Goal: Task Accomplishment & Management: Use online tool/utility

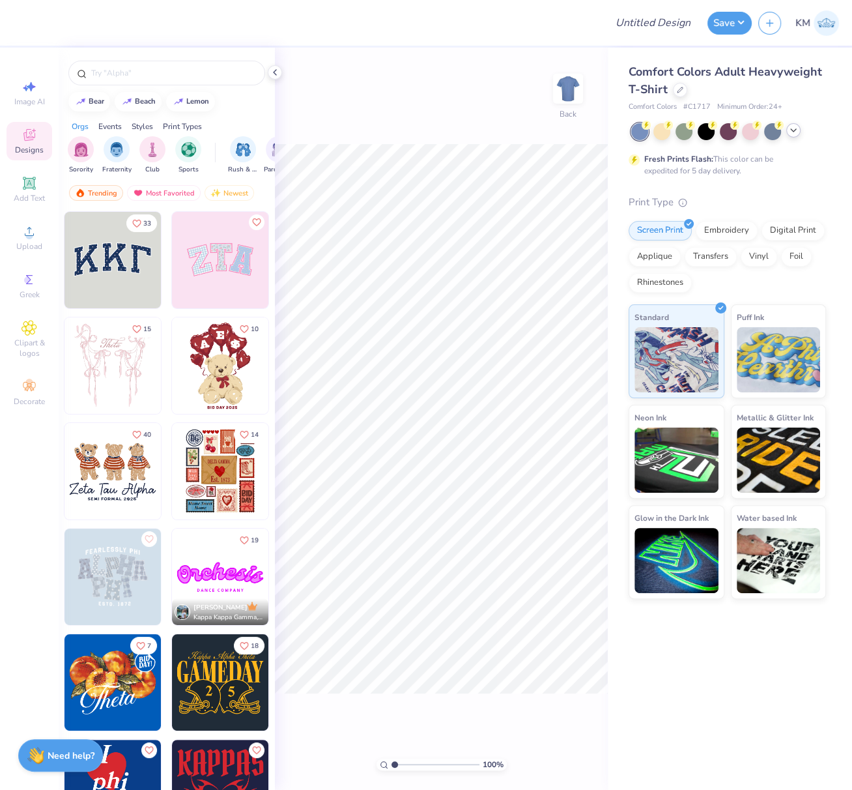
click at [791, 134] on icon at bounding box center [793, 130] width 10 height 10
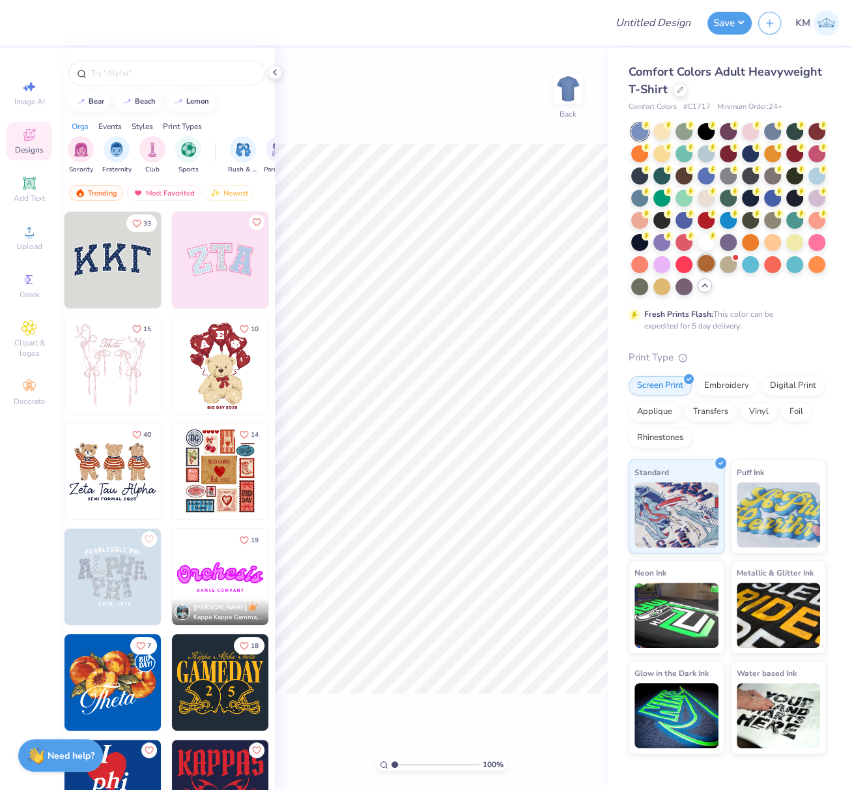
drag, startPoint x: 705, startPoint y: 244, endPoint x: 698, endPoint y: 259, distance: 16.9
click at [705, 244] on div at bounding box center [706, 242] width 17 height 17
click at [27, 243] on span "Upload" at bounding box center [29, 246] width 26 height 10
click at [28, 237] on circle at bounding box center [28, 235] width 7 height 7
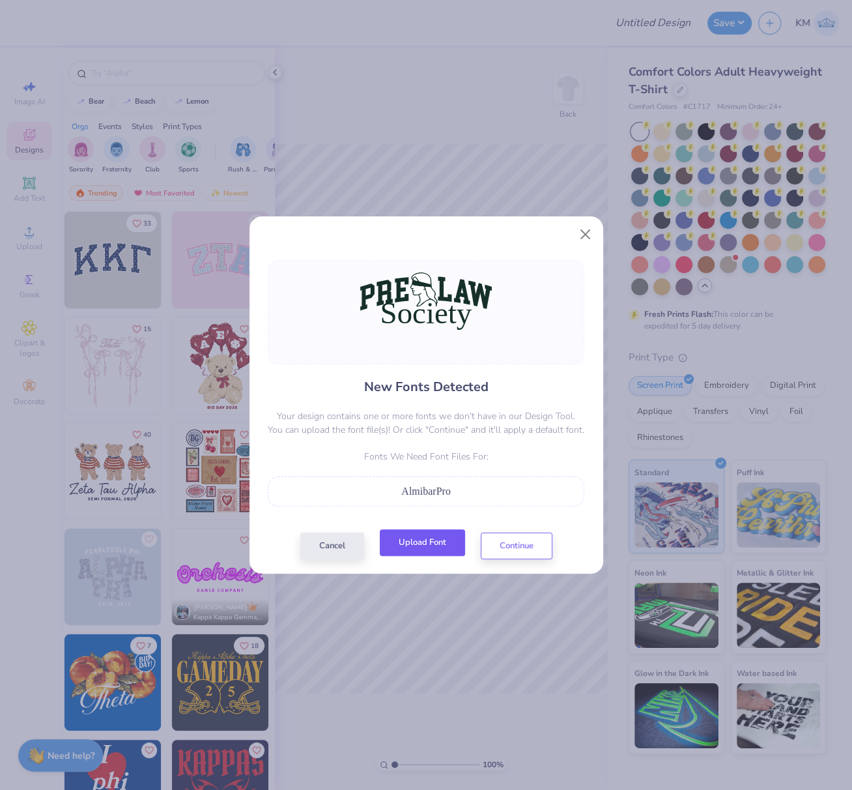
click at [433, 536] on button "Upload Font" at bounding box center [422, 542] width 85 height 27
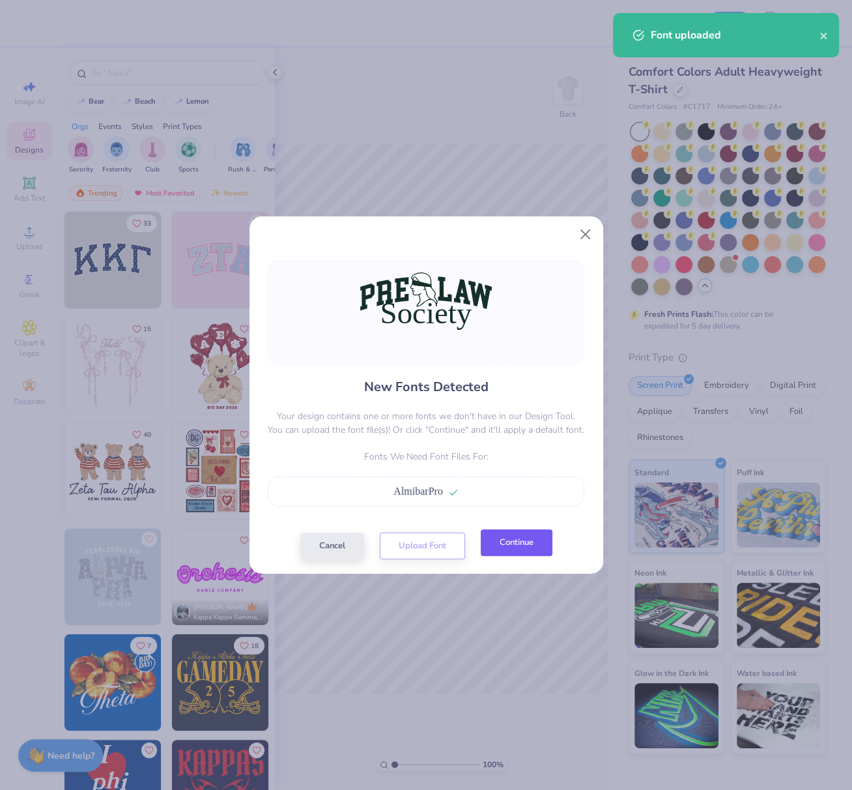
click at [517, 547] on button "Continue" at bounding box center [517, 542] width 72 height 27
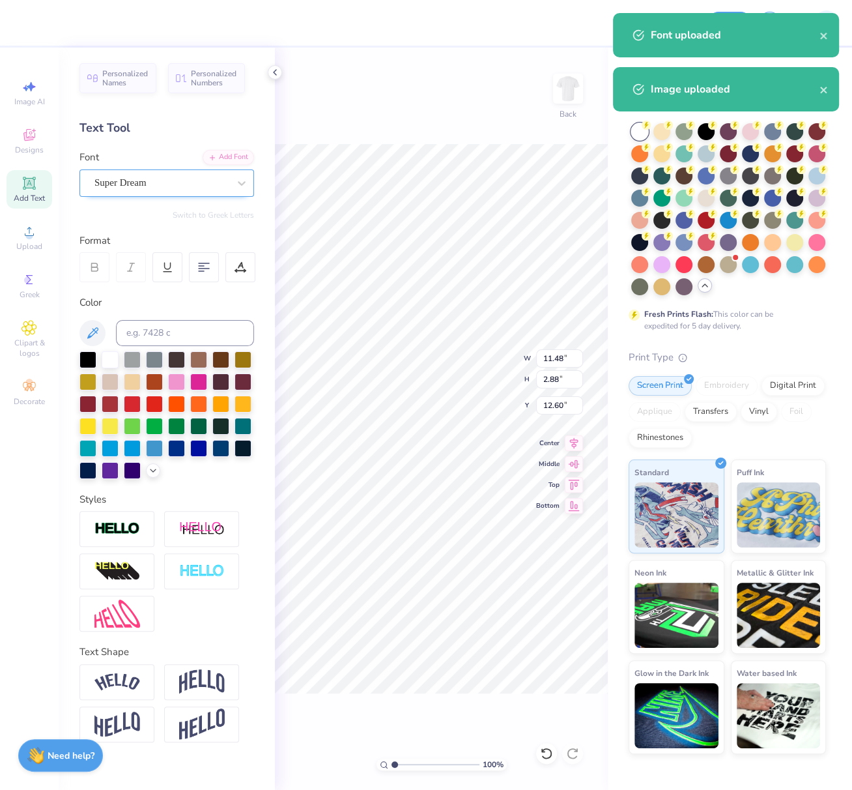
click at [147, 177] on div "Super Dream" at bounding box center [161, 183] width 137 height 20
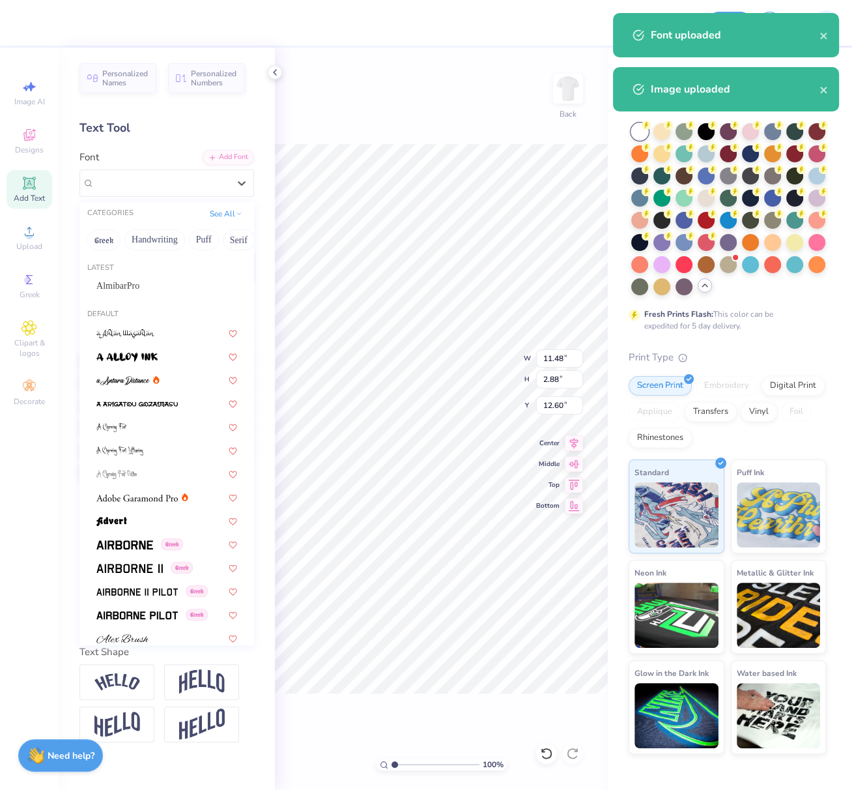
click at [139, 288] on span "AlmibarPro" at bounding box center [117, 286] width 43 height 14
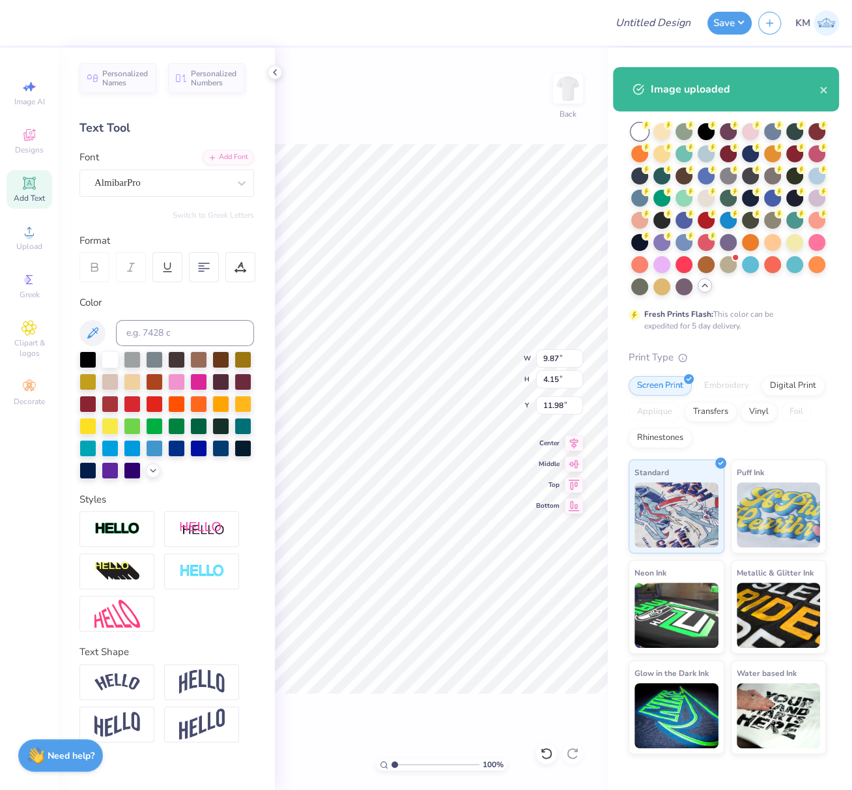
type input "9.87"
type input "4.15"
type input "11.98"
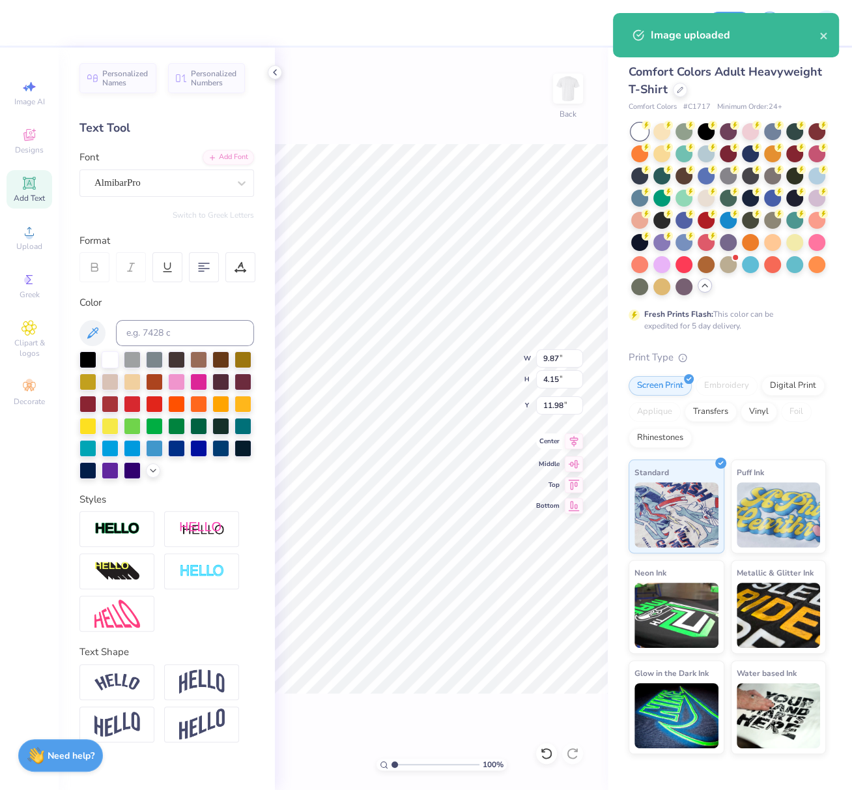
click at [572, 443] on icon at bounding box center [574, 441] width 18 height 16
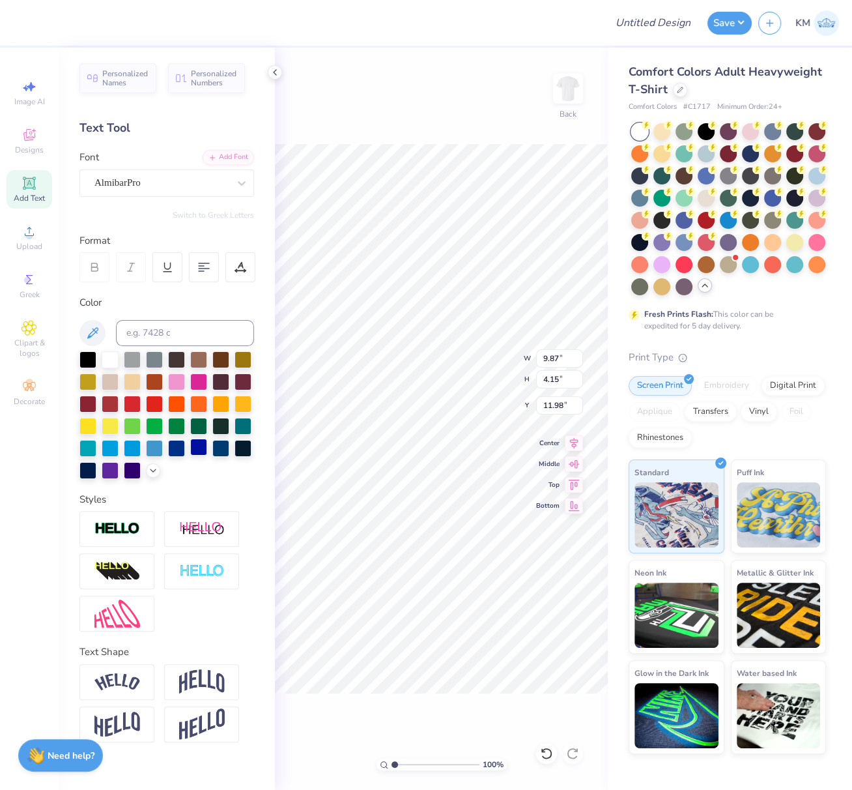
click at [135, 527] on img at bounding box center [117, 528] width 46 height 15
type input "9.89"
type input "4.17"
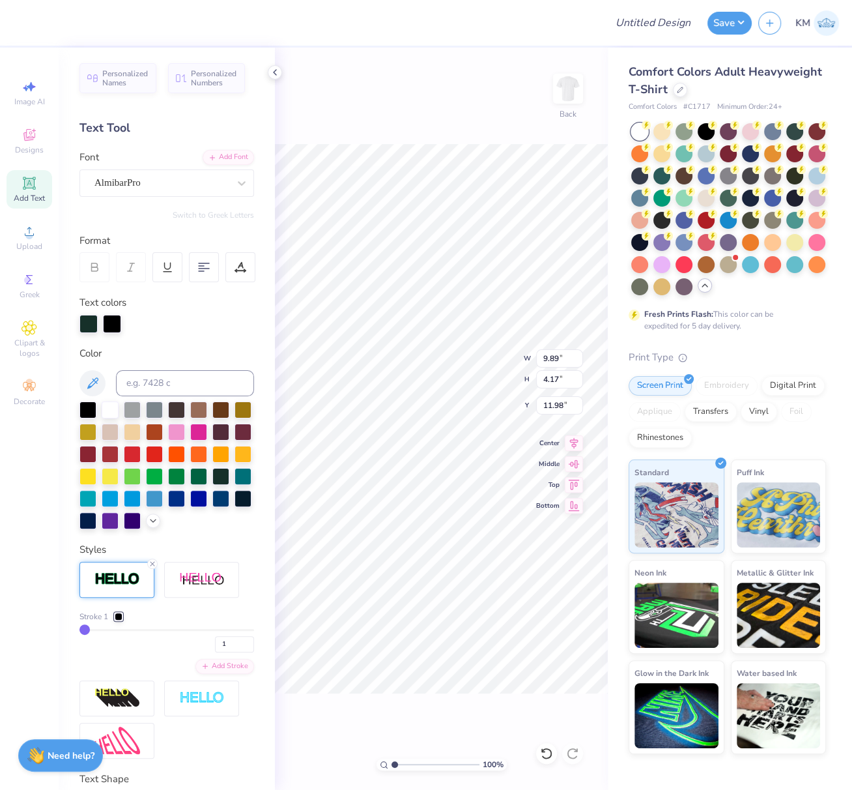
click at [121, 620] on div at bounding box center [119, 616] width 8 height 8
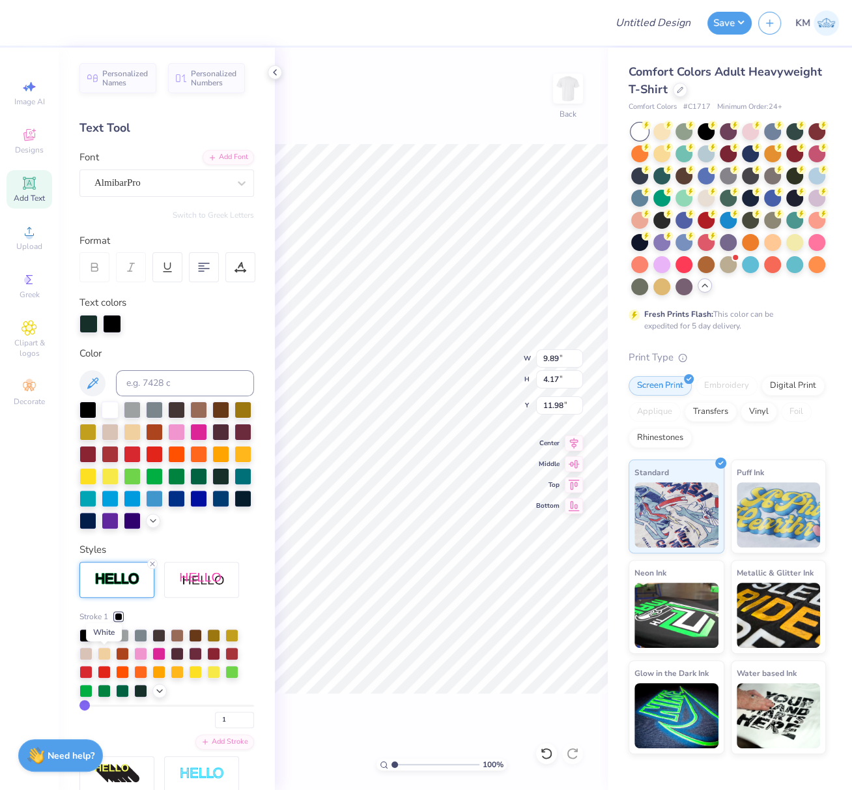
click at [103, 640] on div at bounding box center [104, 633] width 13 height 13
click at [238, 728] on input "2" at bounding box center [234, 719] width 39 height 16
click at [237, 728] on input "3" at bounding box center [234, 719] width 39 height 16
drag, startPoint x: 236, startPoint y: 737, endPoint x: 225, endPoint y: 746, distance: 14.5
type input "4"
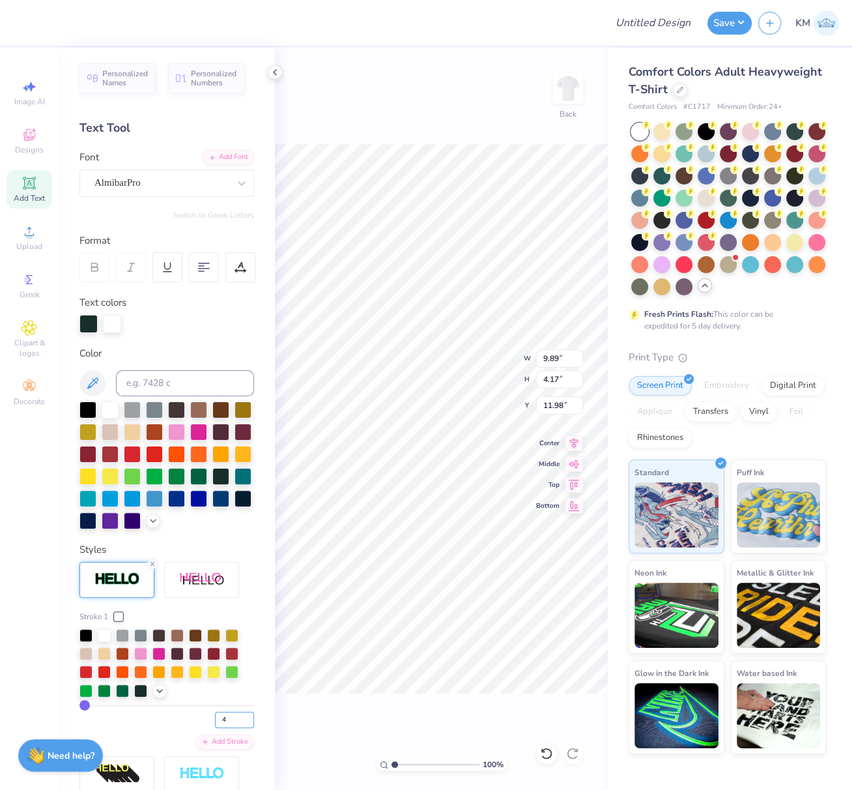
click at [236, 728] on input "4" at bounding box center [234, 719] width 39 height 16
type input "4"
click at [162, 728] on div "4" at bounding box center [166, 715] width 175 height 23
type input "9.95"
type input "4.23"
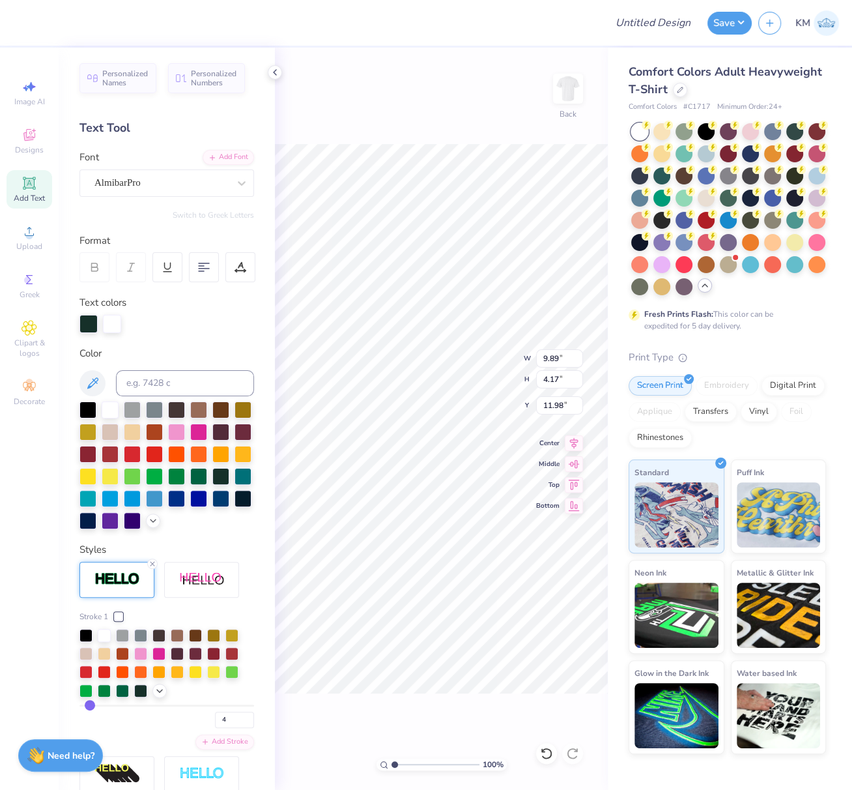
type input "11.95"
click at [238, 728] on input "3" at bounding box center [234, 719] width 39 height 16
type input "2"
click at [238, 728] on input "2" at bounding box center [234, 719] width 39 height 16
type input "2"
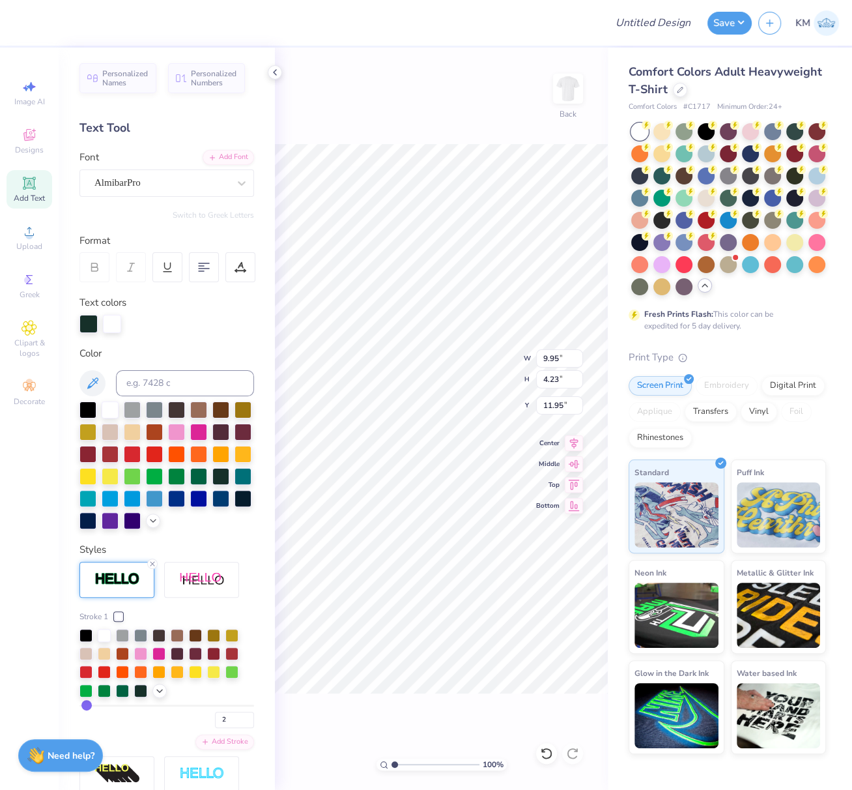
click at [167, 728] on div "2" at bounding box center [166, 715] width 175 height 23
type input "9.91"
type input "4.19"
type input "11.97"
drag, startPoint x: 542, startPoint y: 357, endPoint x: 562, endPoint y: 364, distance: 21.2
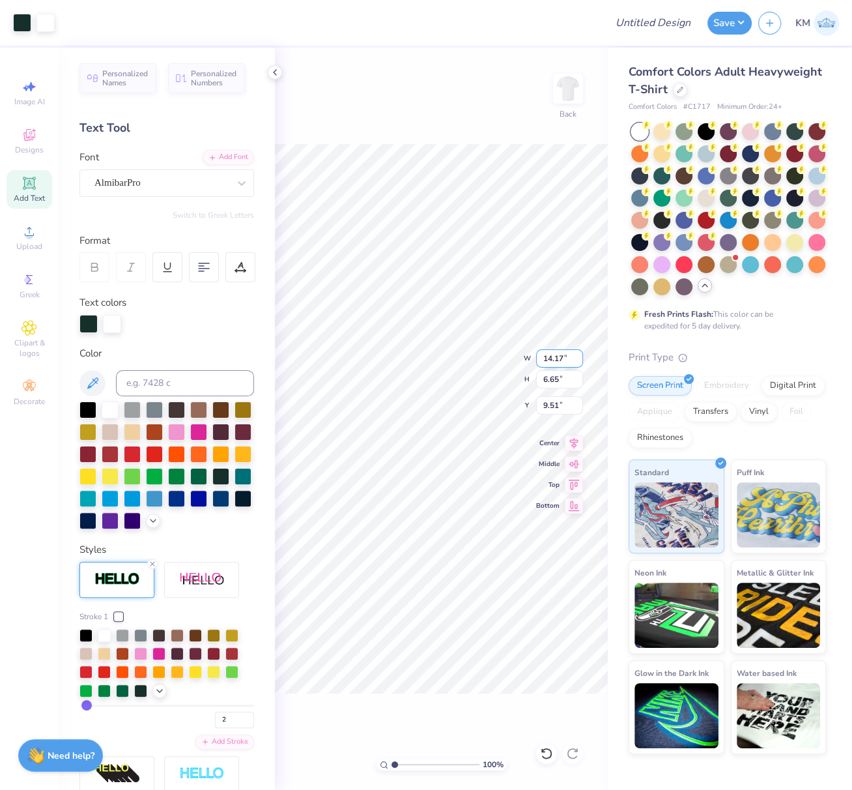
click at [562, 357] on input "14.17" at bounding box center [559, 358] width 47 height 18
type input "12.00"
type input "5.63"
type input "10.02"
click at [25, 196] on span "Add Text" at bounding box center [29, 198] width 31 height 10
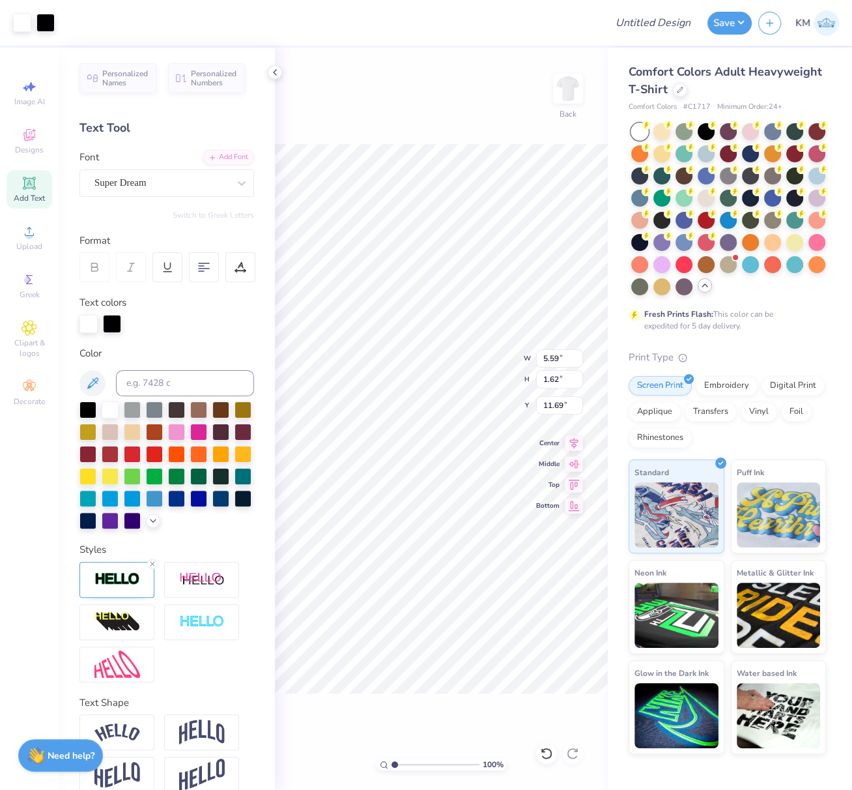
type input "5.62"
type input "1.65"
type input "11.67"
drag, startPoint x: 152, startPoint y: 584, endPoint x: 186, endPoint y: 542, distance: 53.7
click at [152, 565] on line at bounding box center [152, 564] width 4 height 4
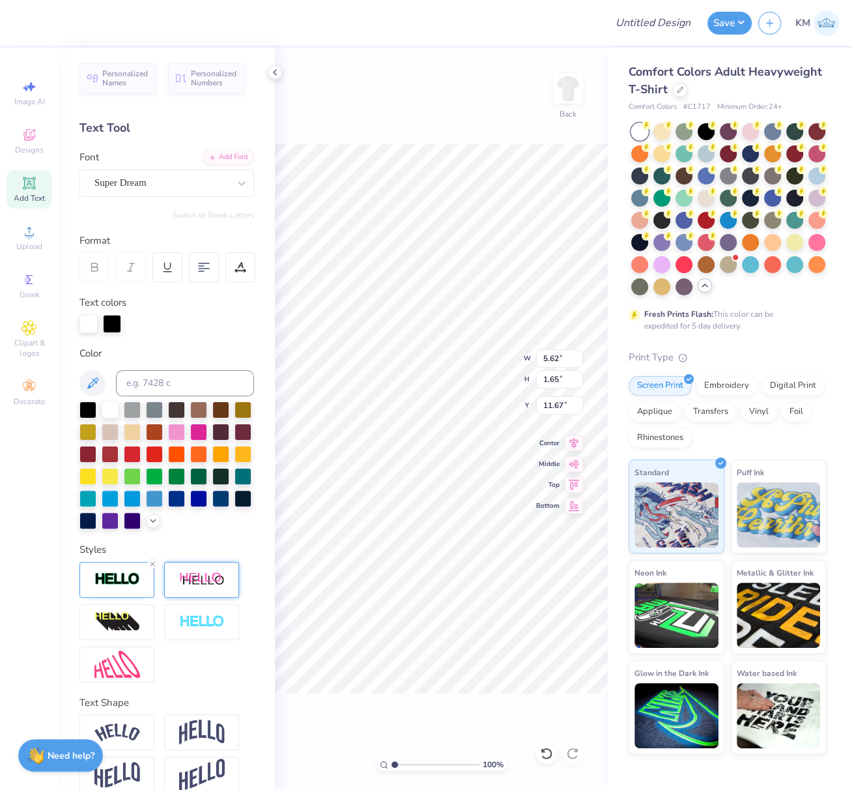
type input "5.59"
type input "1.62"
type input "11.69"
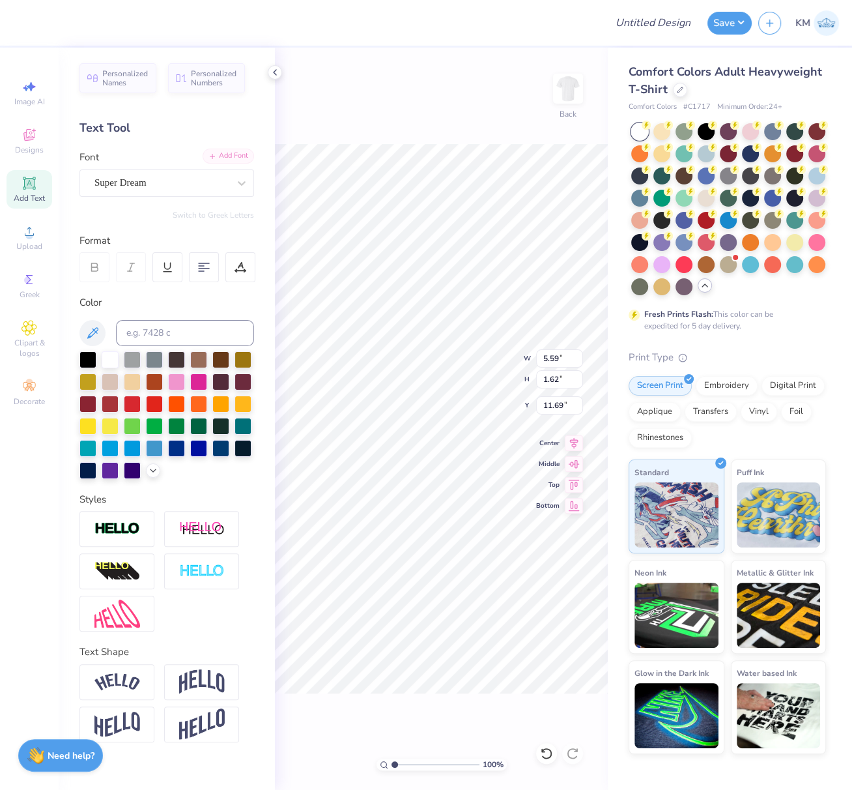
click at [220, 156] on div "Add Font" at bounding box center [228, 156] width 51 height 15
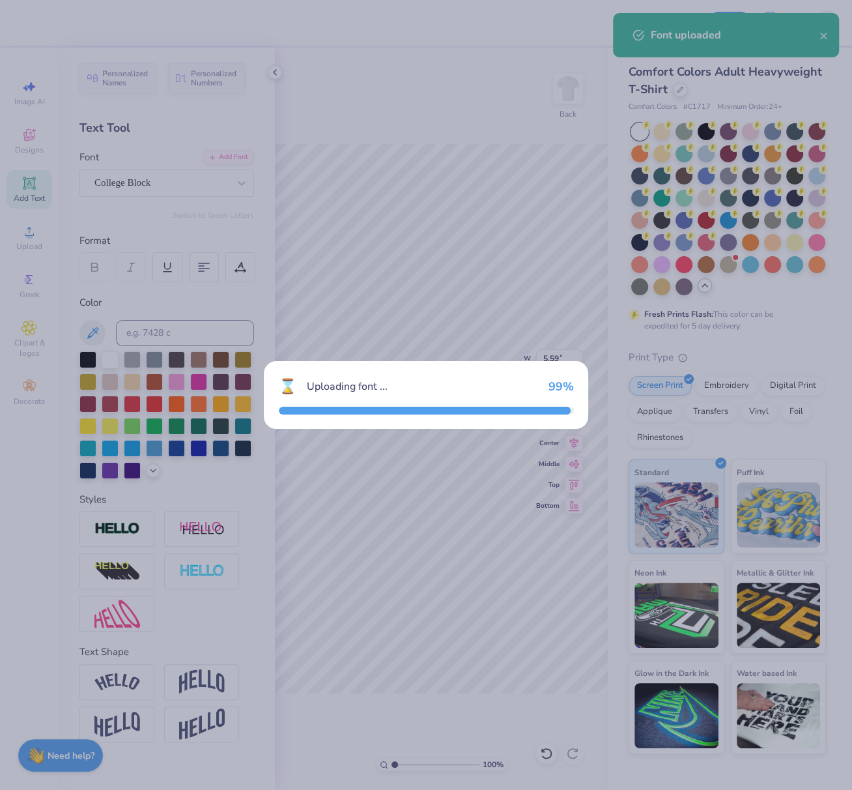
type input "4.86"
type input "1.80"
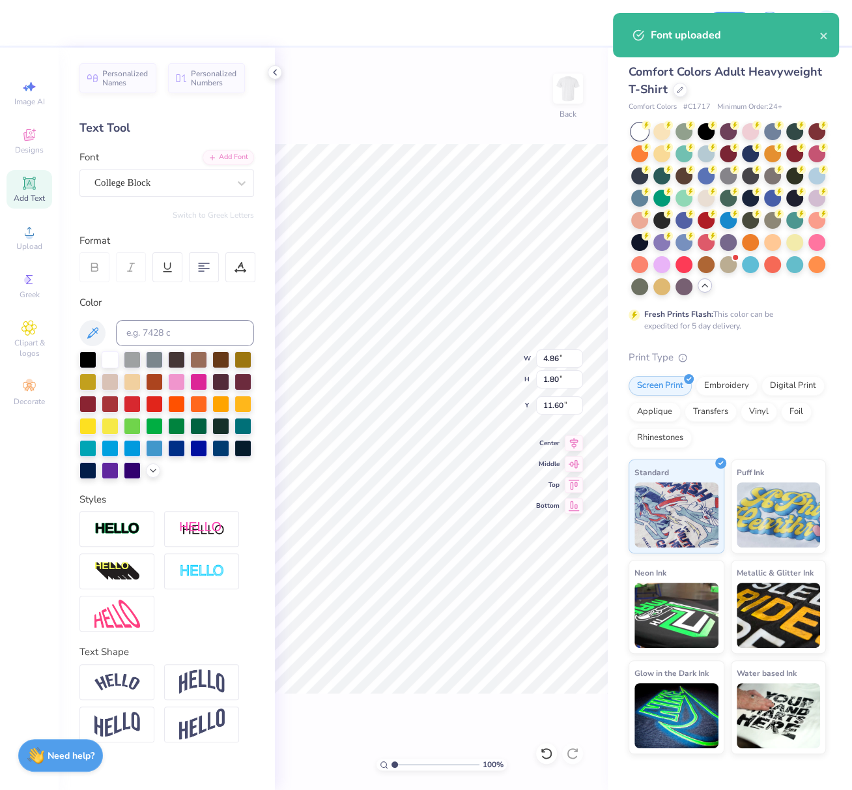
type input "6.70"
drag, startPoint x: 356, startPoint y: 122, endPoint x: 246, endPoint y: 104, distance: 111.5
click at [356, 122] on div "100 % Back W 4.86 4.86 " H 1.80 1.80 " Y 6.70 6.70 " Center Middle Top Bottom" at bounding box center [441, 419] width 333 height 742
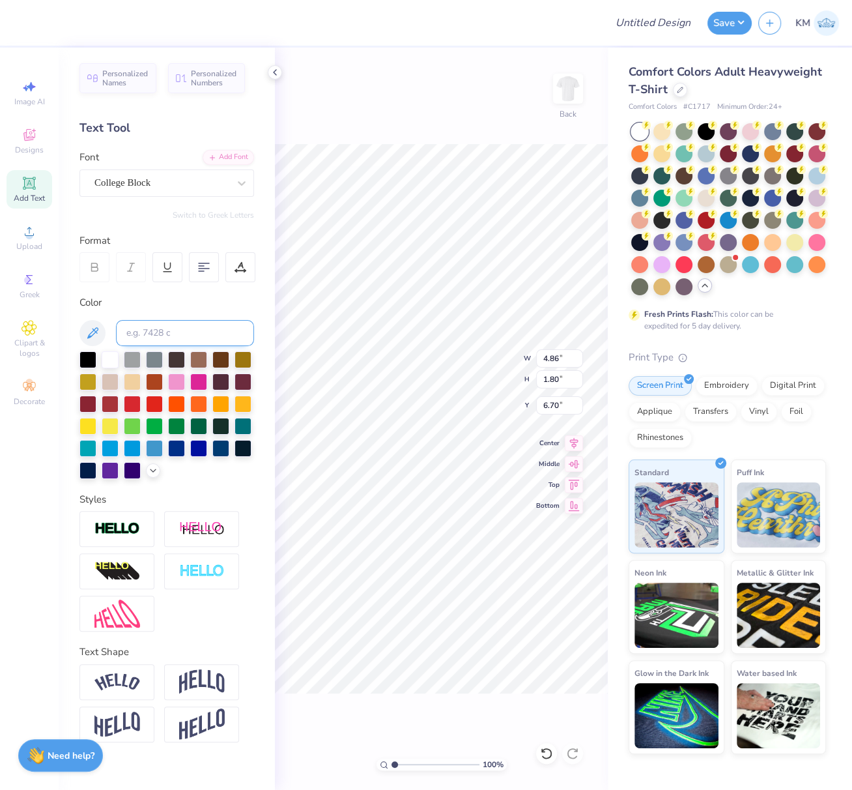
click at [157, 332] on input at bounding box center [185, 333] width 138 height 26
type input "5535"
type input "6.71"
type textarea "PRE LAW"
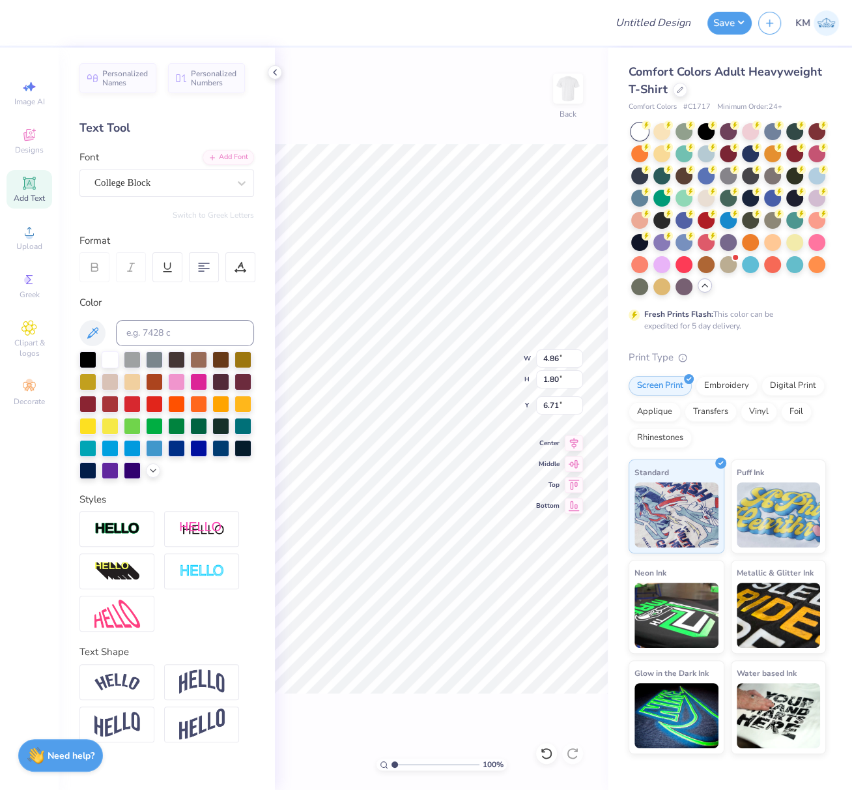
scroll to position [11, 3]
click at [201, 675] on img at bounding box center [202, 681] width 46 height 25
type input "3.51"
type input "5.85"
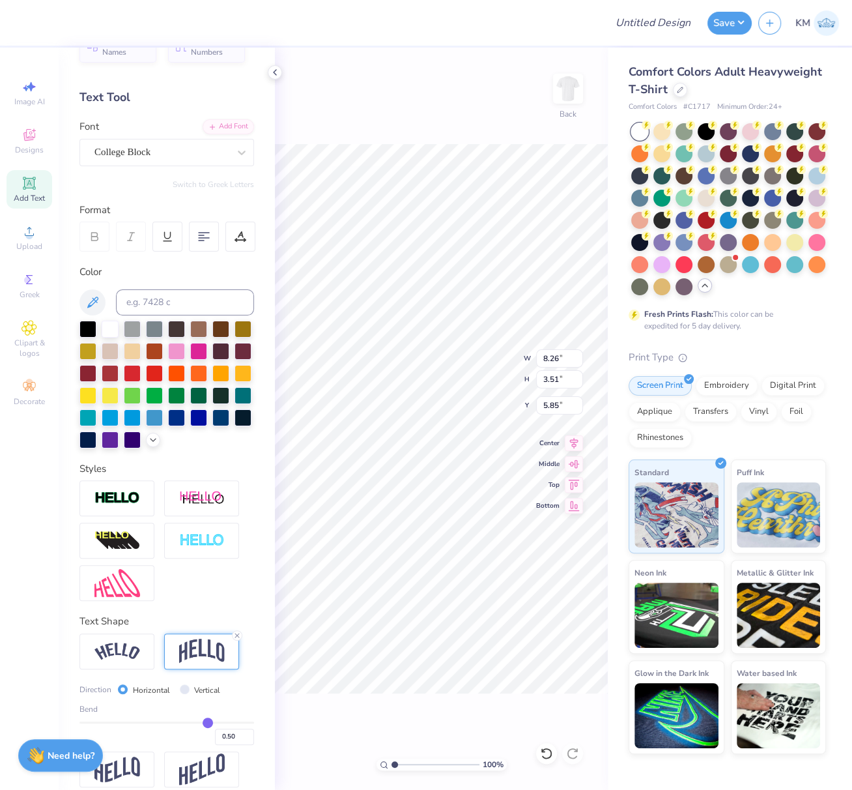
scroll to position [64, 0]
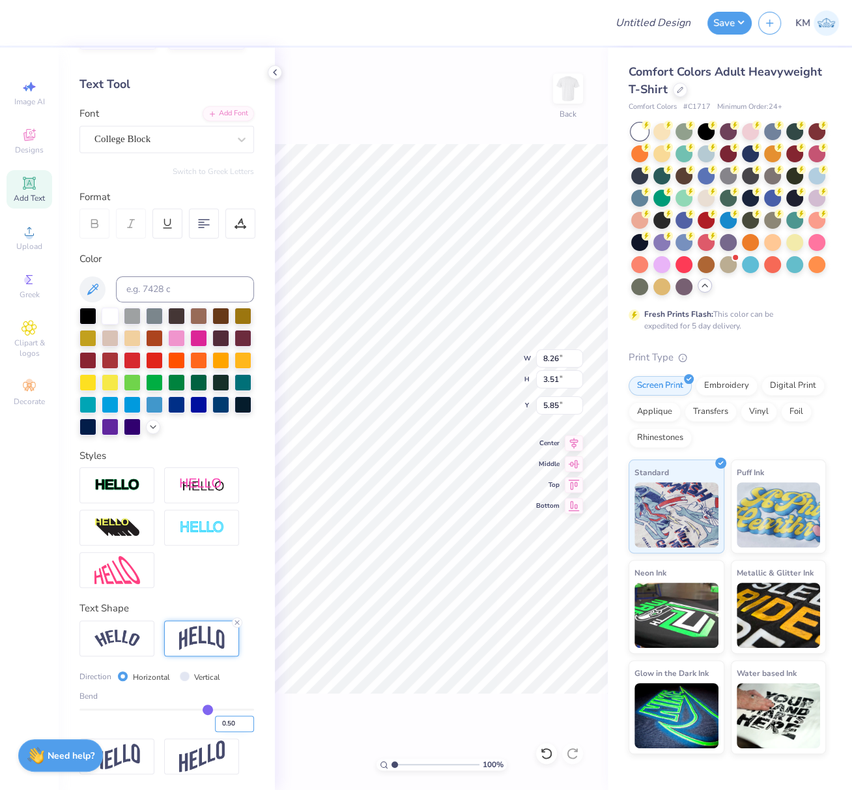
drag, startPoint x: 219, startPoint y: 722, endPoint x: 236, endPoint y: 731, distance: 19.2
click at [233, 728] on input "0.50" at bounding box center [234, 723] width 39 height 16
type input "0.20"
type input "0.2"
type input "2.46"
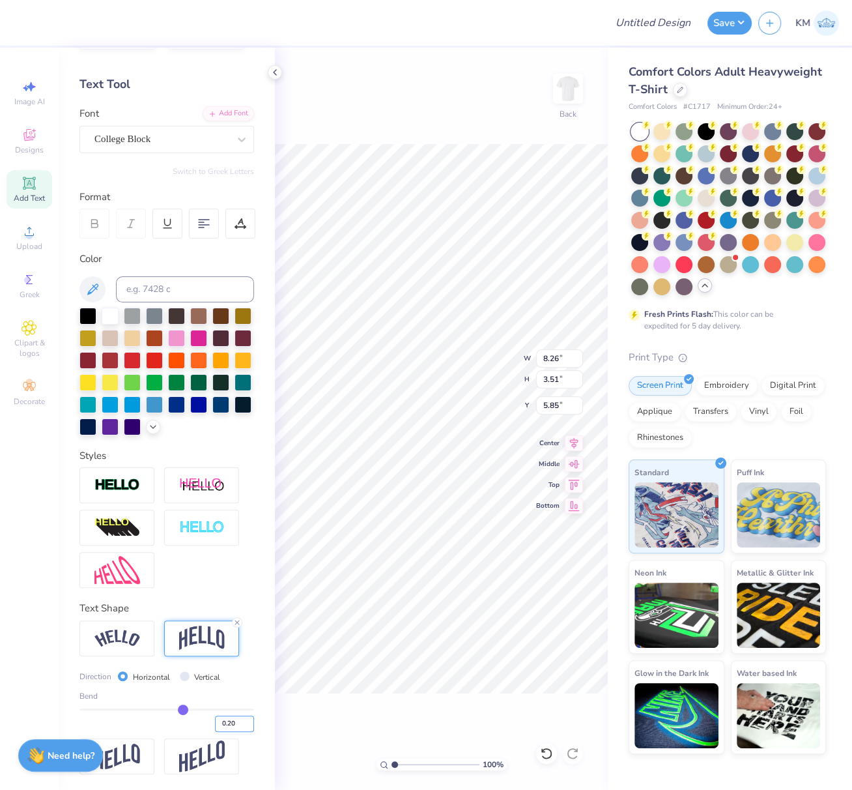
type input "6.38"
type input "11.45"
type input "3.41"
type input "5.43"
drag, startPoint x: 541, startPoint y: 358, endPoint x: 569, endPoint y: 360, distance: 27.4
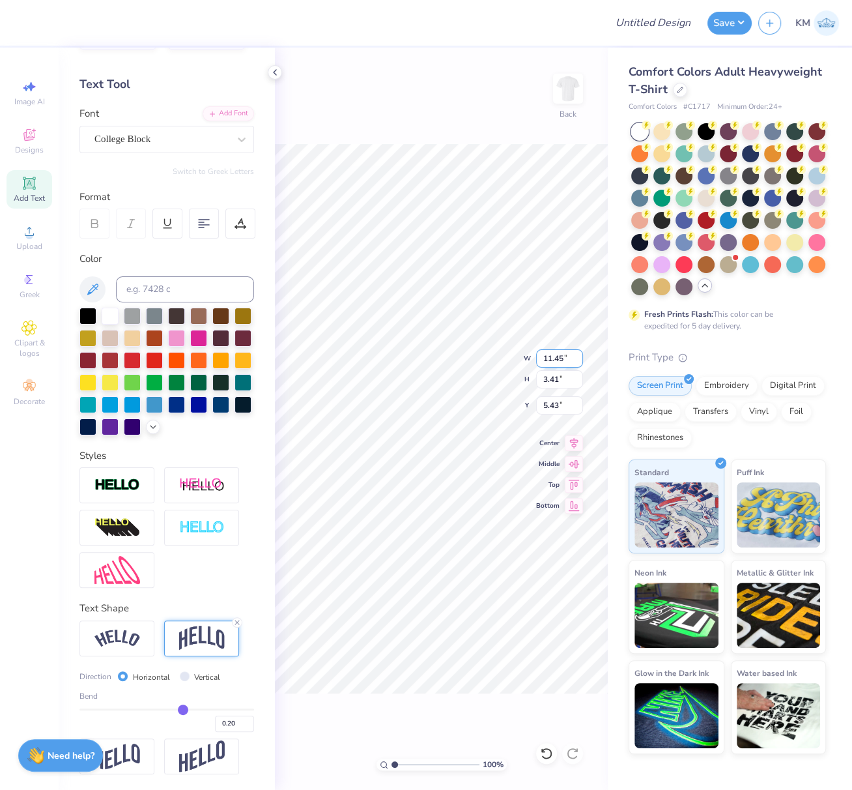
click at [569, 360] on input "11.45" at bounding box center [559, 358] width 47 height 18
type input "11.00"
type input "3.27"
type input "10.23"
type input "10.01"
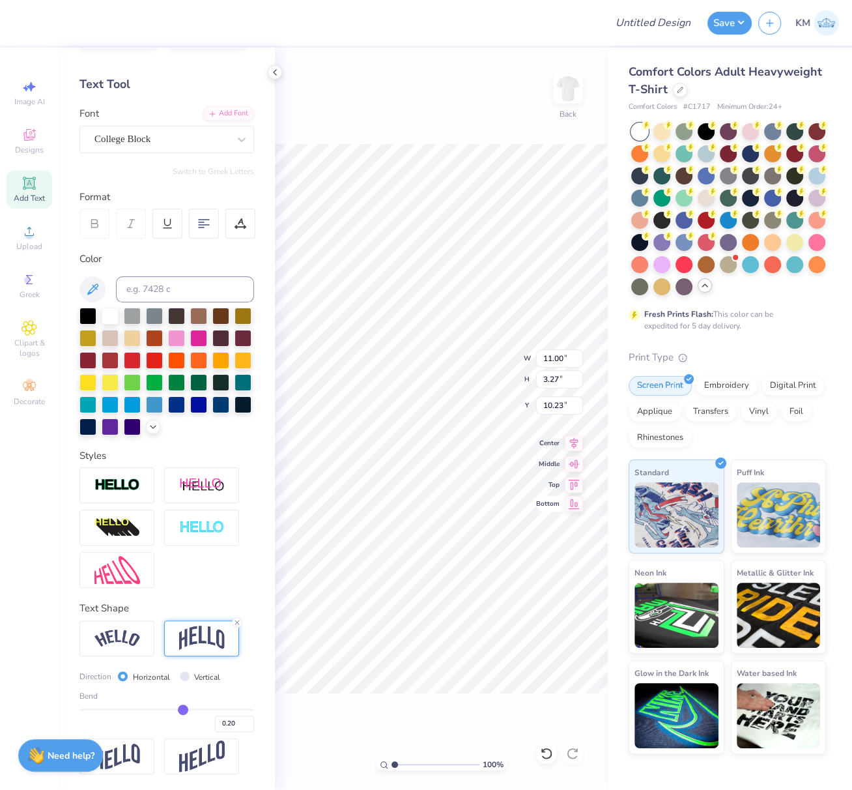
type input "2.98"
type input "10.61"
type textarea "PRE LAW"
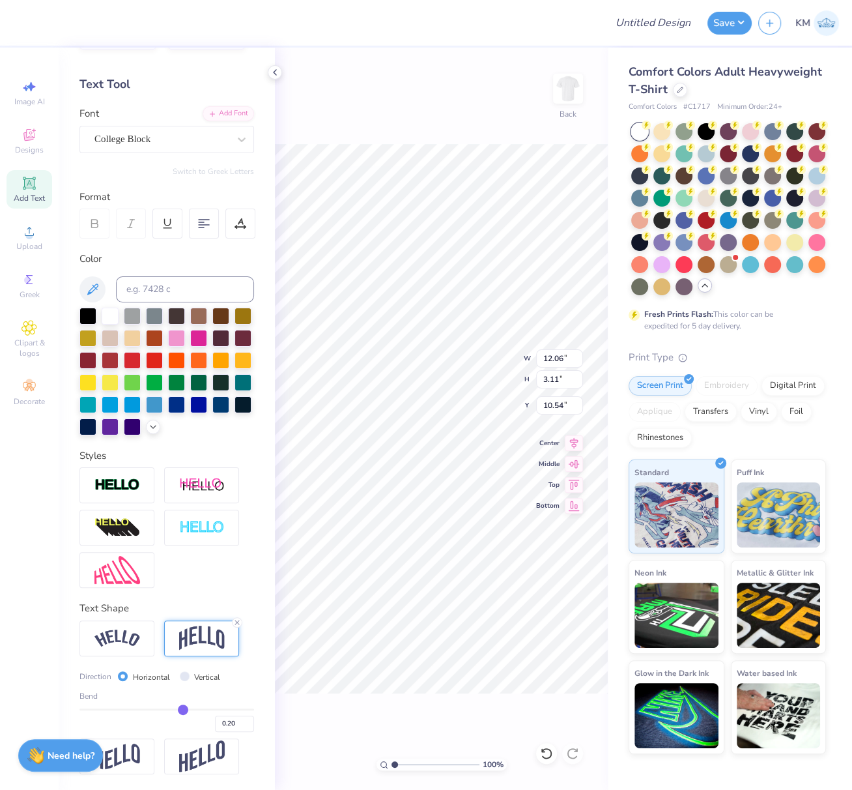
type textarea "PRE LAW"
type input "10.53"
type textarea "PRE LAW"
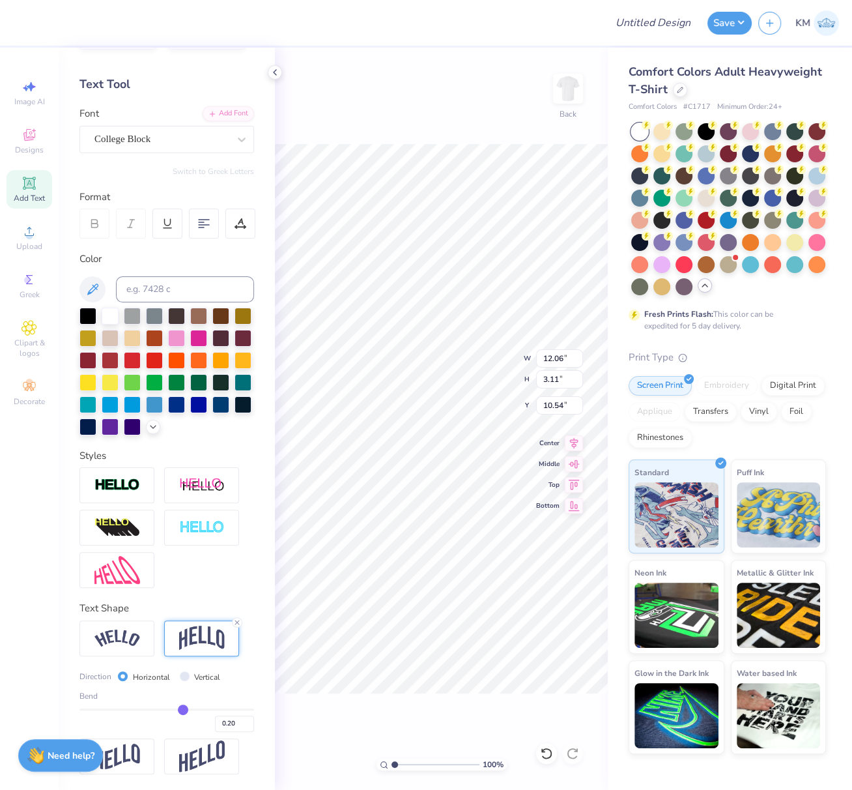
type input "4.70"
type input "12.00"
type input "3.48"
type input "10.02"
click at [486, 652] on li "Ungroup" at bounding box center [506, 656] width 102 height 25
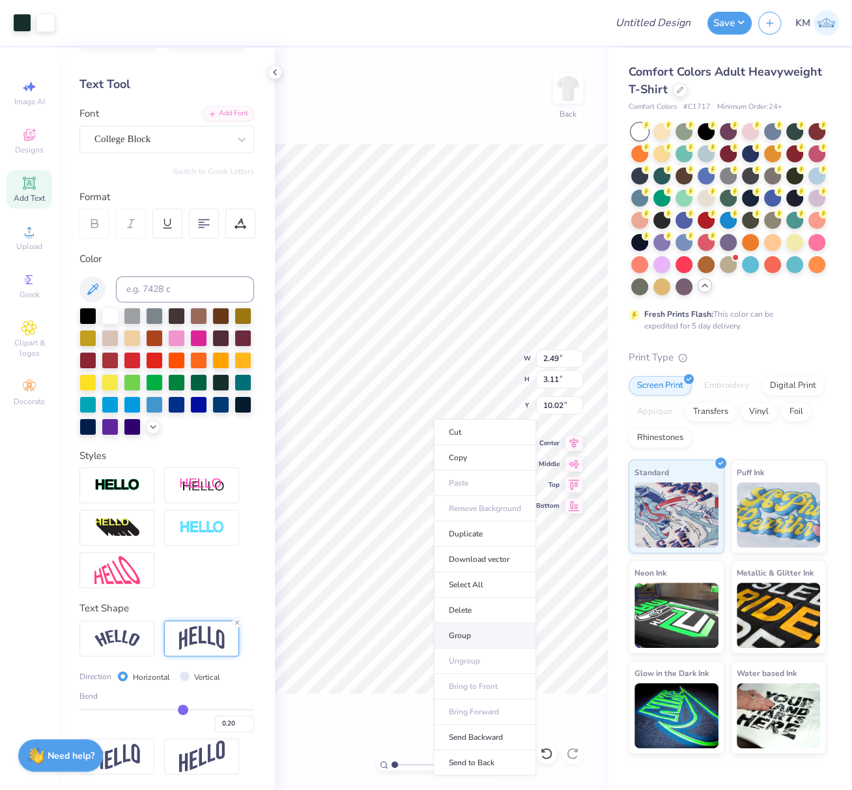
click at [468, 629] on li "Group" at bounding box center [485, 635] width 102 height 25
type input "12.06"
type input "10.02"
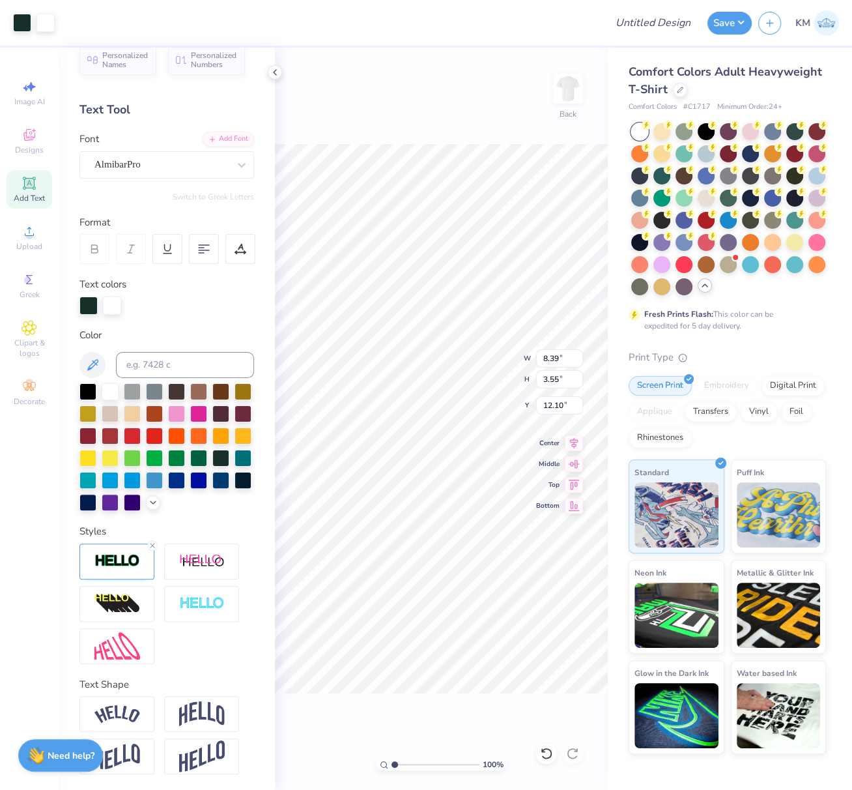
scroll to position [39, 0]
click at [464, 694] on li "Bring to Front" at bounding box center [460, 701] width 102 height 25
drag, startPoint x: 547, startPoint y: 358, endPoint x: 558, endPoint y: 358, distance: 11.1
click at [556, 357] on input "8.39" at bounding box center [559, 358] width 47 height 18
drag, startPoint x: 558, startPoint y: 360, endPoint x: 536, endPoint y: 358, distance: 21.5
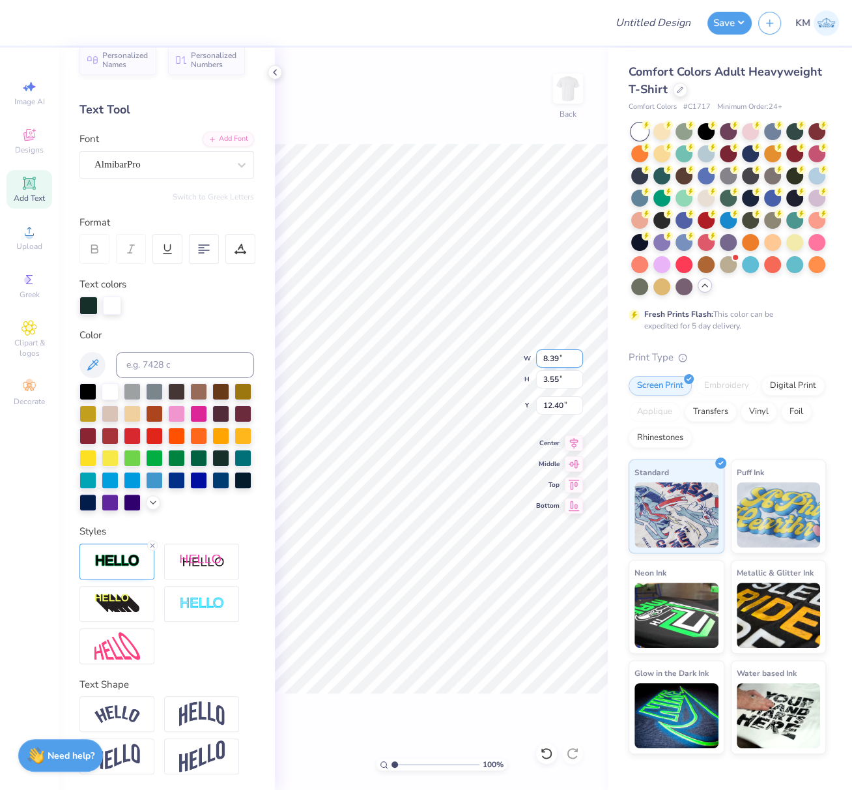
click at [536, 358] on input "8.39" at bounding box center [559, 358] width 47 height 18
type input "6.00"
type input "2.54"
type input "12.90"
drag, startPoint x: 559, startPoint y: 355, endPoint x: 541, endPoint y: 358, distance: 18.5
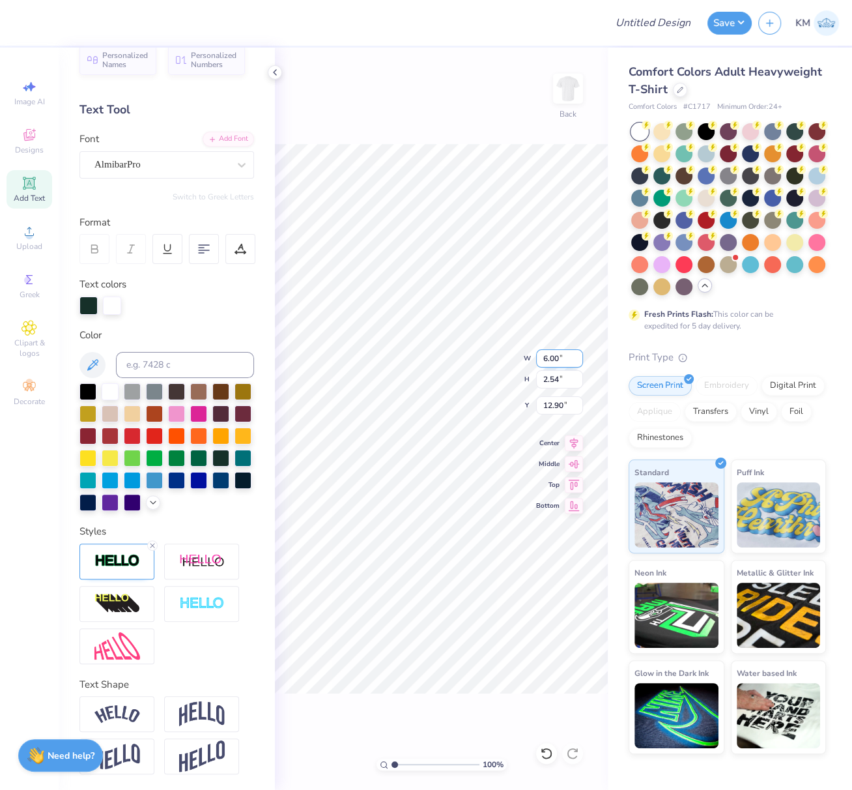
click at [539, 357] on input "6.00" at bounding box center [559, 358] width 47 height 18
type input "7.00"
type input "2.96"
type input "12.69"
drag, startPoint x: 543, startPoint y: 354, endPoint x: 571, endPoint y: 360, distance: 27.9
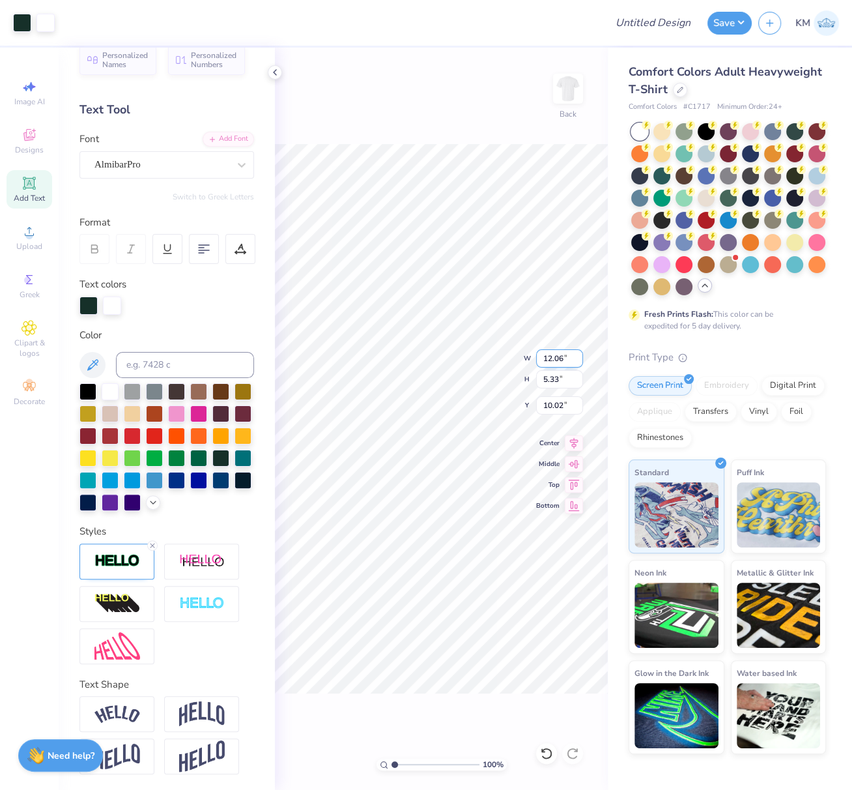
click at [573, 356] on input "12.06" at bounding box center [559, 358] width 47 height 18
type input "10.00"
type input "4.42"
drag, startPoint x: 562, startPoint y: 403, endPoint x: 537, endPoint y: 402, distance: 24.1
click at [537, 403] on input "10.47" at bounding box center [559, 405] width 47 height 18
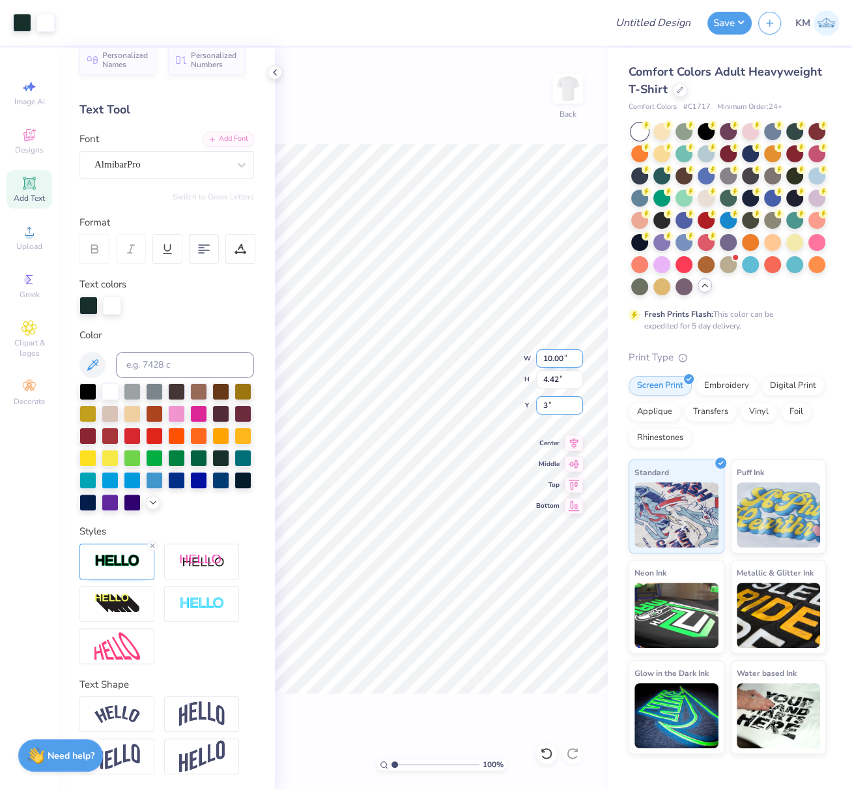
type input "3.00"
click at [575, 440] on icon at bounding box center [574, 441] width 18 height 16
click at [575, 442] on icon at bounding box center [574, 441] width 8 height 11
click at [577, 441] on icon at bounding box center [574, 441] width 18 height 16
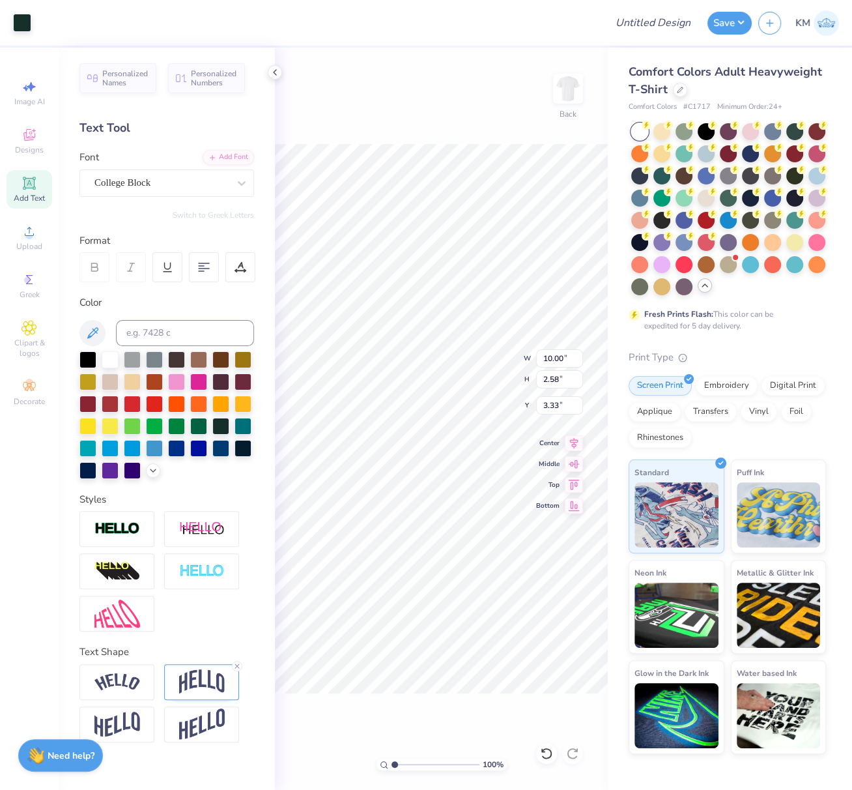
scroll to position [0, 0]
drag, startPoint x: 575, startPoint y: 437, endPoint x: 573, endPoint y: 445, distance: 8.2
click at [575, 437] on icon at bounding box center [574, 441] width 8 height 11
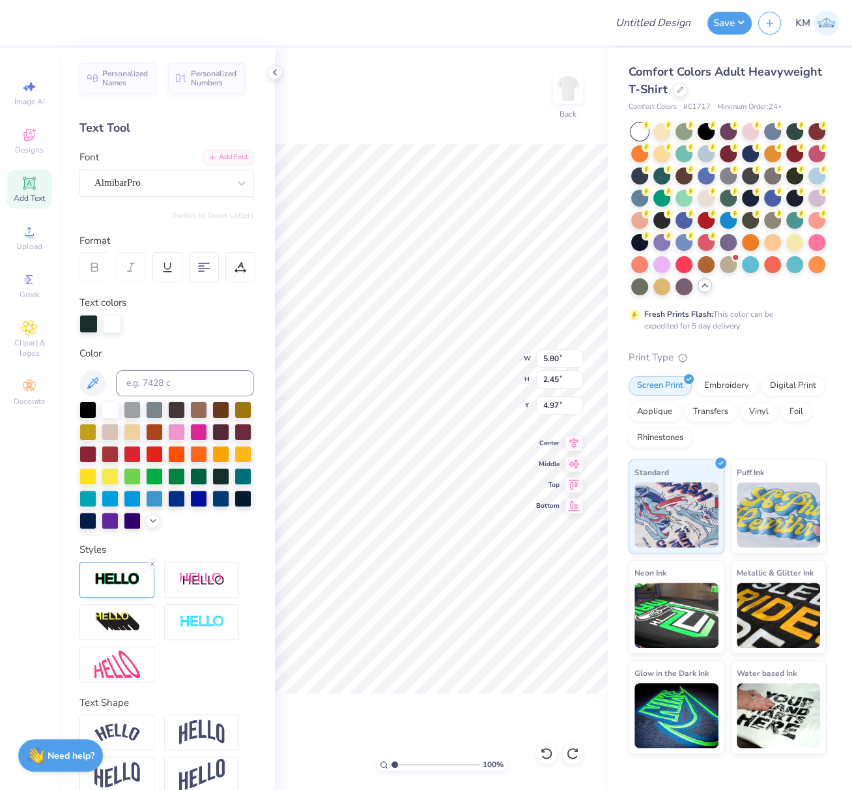
drag, startPoint x: 152, startPoint y: 583, endPoint x: 158, endPoint y: 614, distance: 31.2
click at [152, 565] on line at bounding box center [152, 564] width 4 height 4
type input "5.78"
type input "2.43"
type input "4.98"
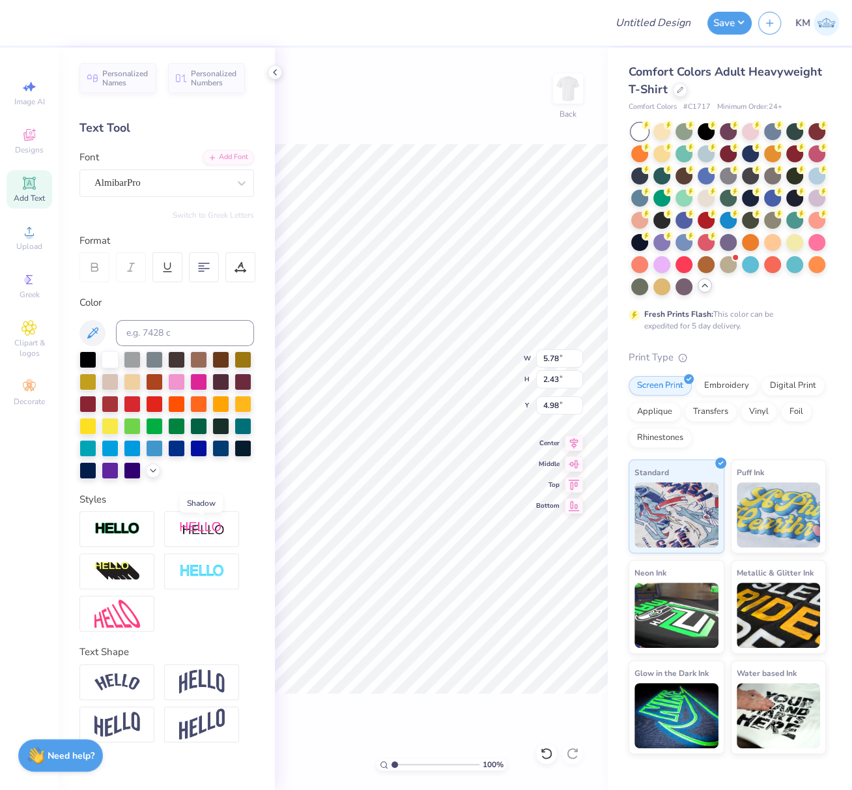
drag, startPoint x: 213, startPoint y: 523, endPoint x: 229, endPoint y: 539, distance: 22.6
click at [213, 523] on img at bounding box center [202, 529] width 46 height 16
type input "6.94"
type input "2.67"
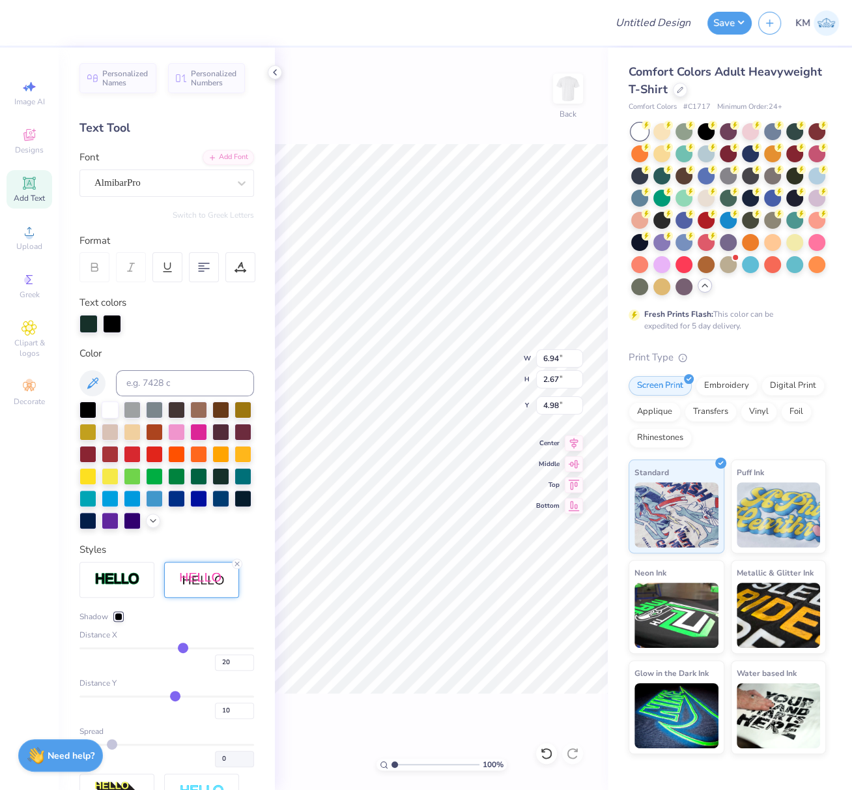
click at [116, 620] on div at bounding box center [119, 616] width 8 height 8
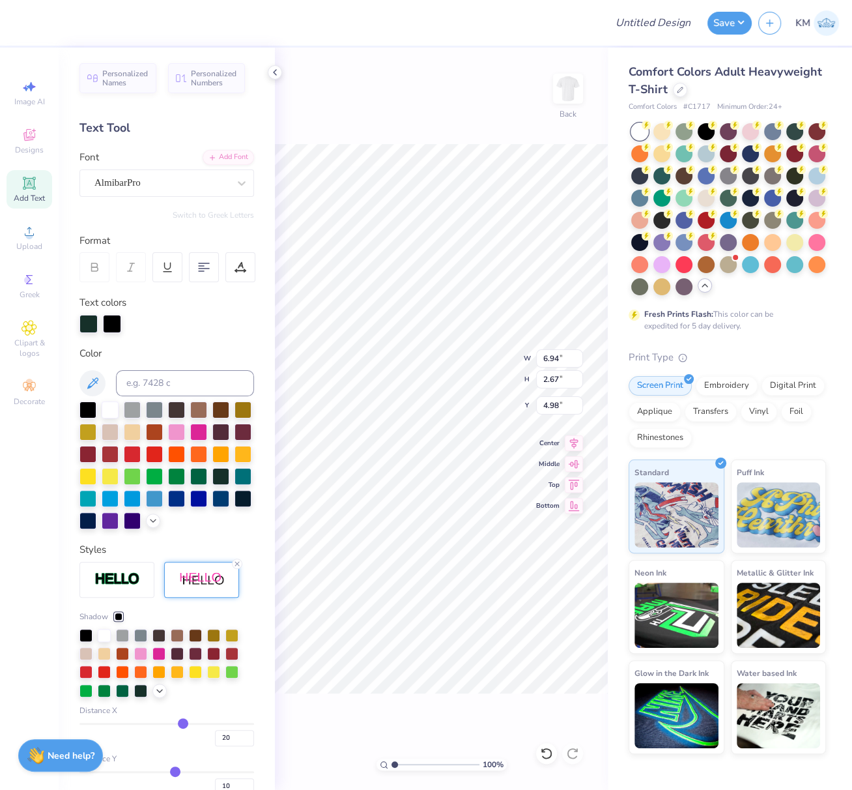
click at [101, 642] on div at bounding box center [104, 635] width 13 height 13
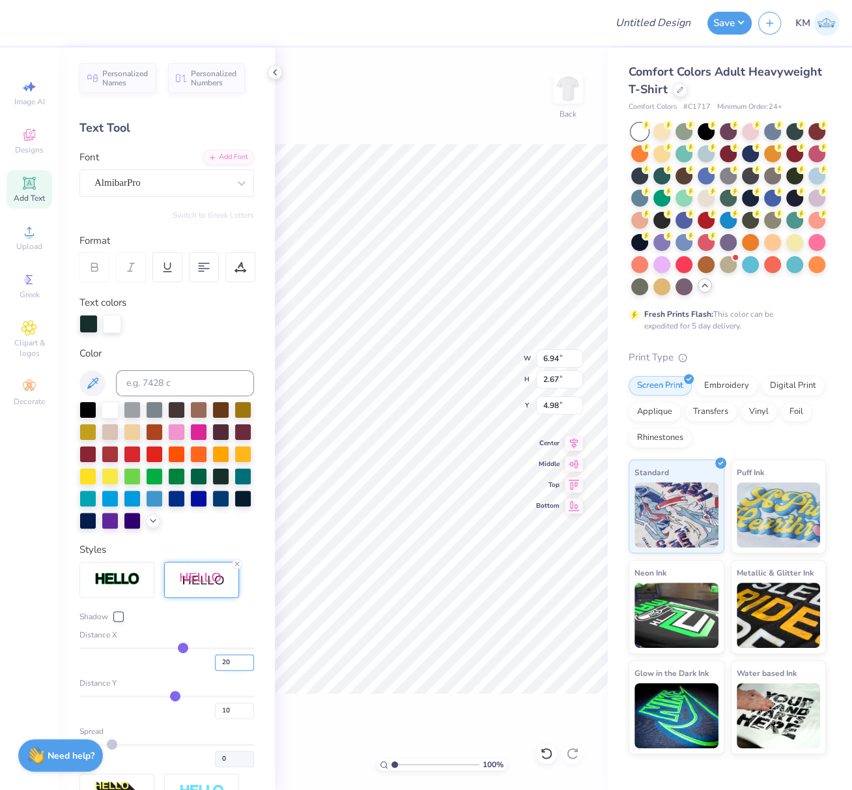
click at [215, 670] on input "20" at bounding box center [234, 662] width 39 height 16
type input "2"
drag, startPoint x: 223, startPoint y: 730, endPoint x: 206, endPoint y: 730, distance: 17.0
click at [215, 719] on input "10" at bounding box center [234, 710] width 39 height 16
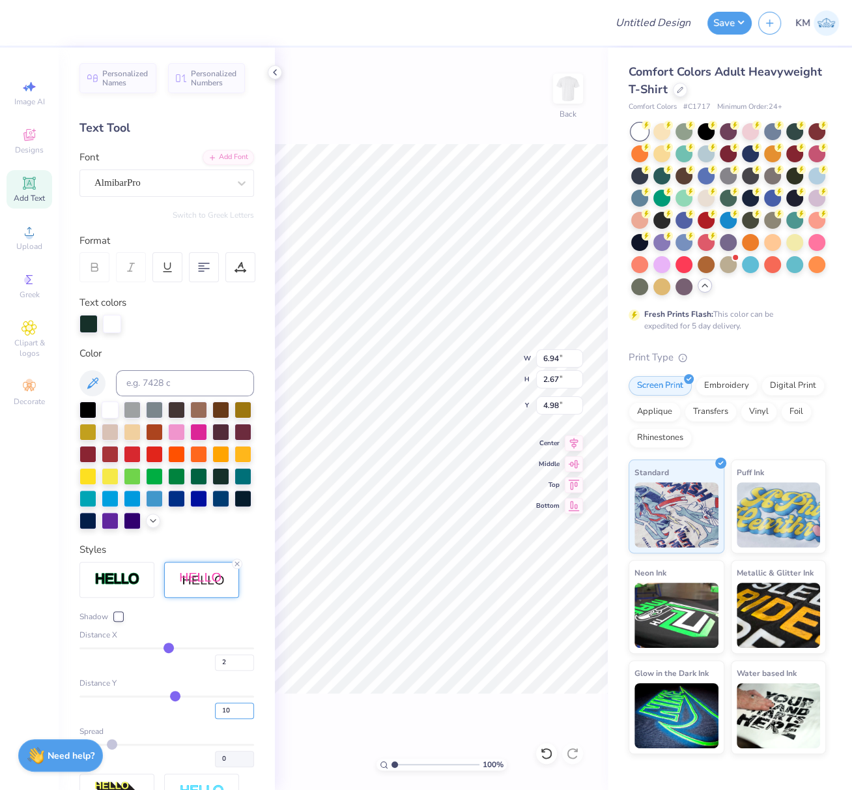
type input "2"
type input "5.90"
type input "2"
click at [164, 738] on div "Shadow Distance X 2 Distance Y 2 Spread 0" at bounding box center [166, 688] width 175 height 156
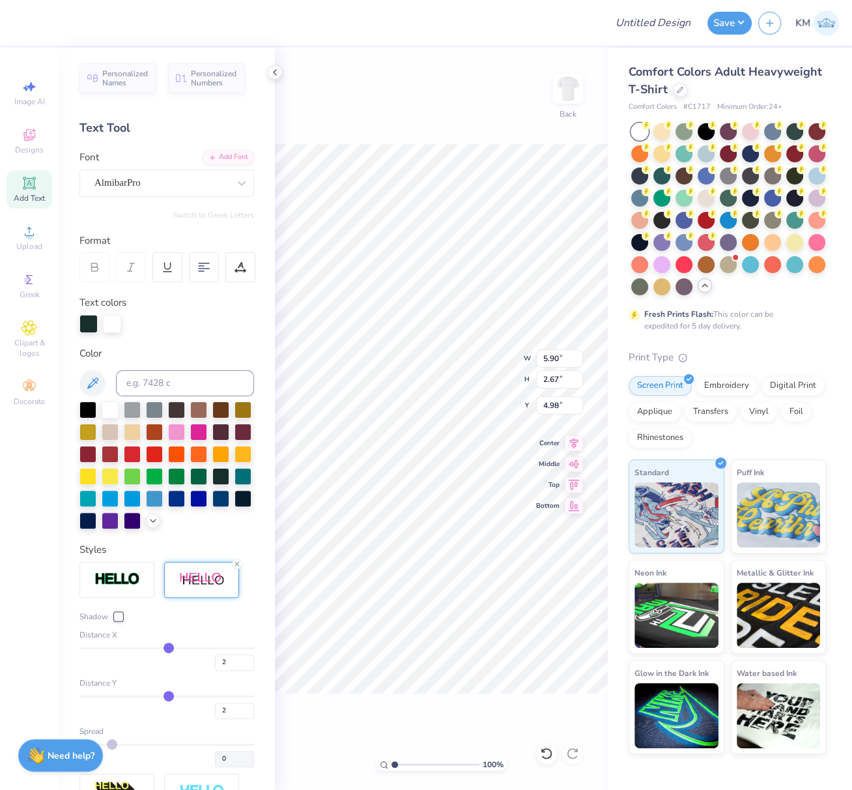
type input "2.48"
drag, startPoint x: 220, startPoint y: 733, endPoint x: 206, endPoint y: 732, distance: 14.4
click at [215, 719] on input "2" at bounding box center [234, 710] width 39 height 16
type input "1"
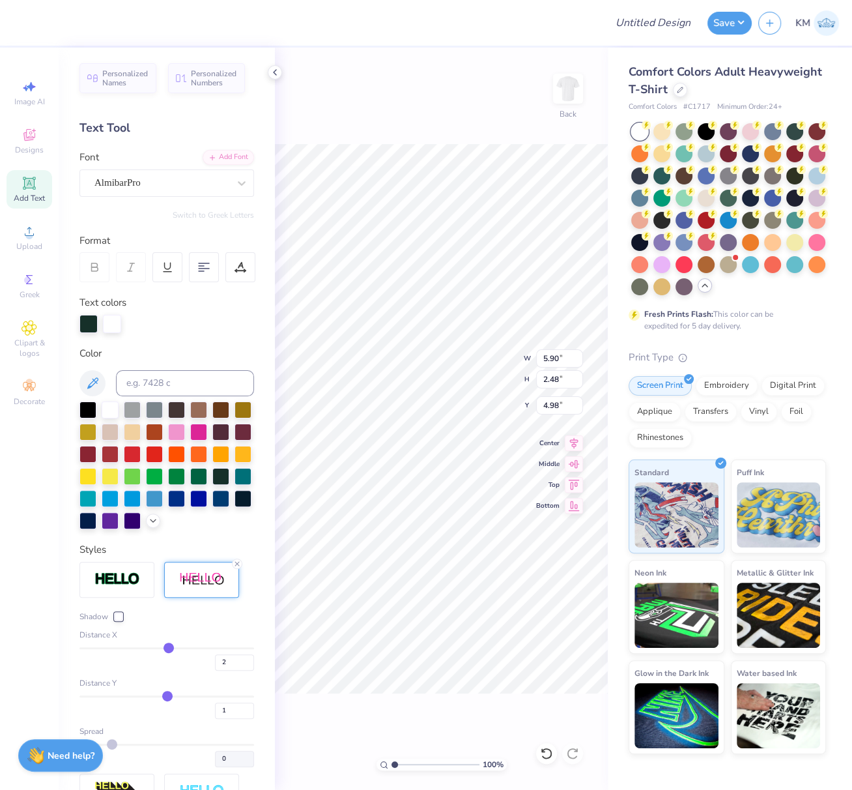
click at [190, 719] on div "1" at bounding box center [166, 706] width 175 height 23
type input "2.46"
drag, startPoint x: 393, startPoint y: 762, endPoint x: 402, endPoint y: 767, distance: 10.3
click at [402, 765] on input "range" at bounding box center [436, 764] width 88 height 12
type input "1.93"
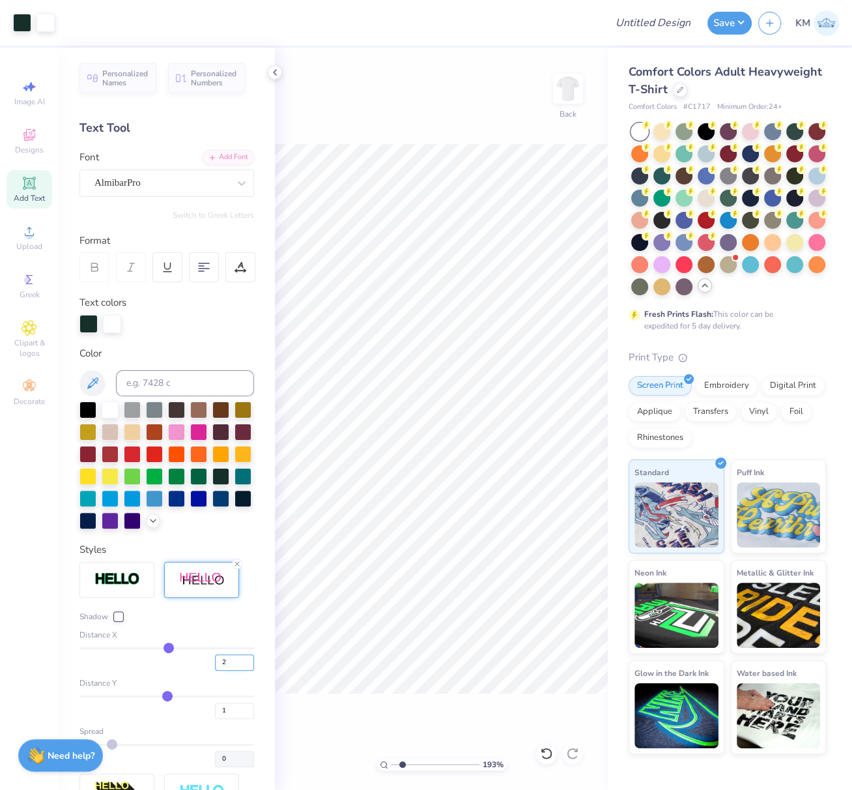
drag, startPoint x: 216, startPoint y: 683, endPoint x: 205, endPoint y: 681, distance: 11.8
click at [215, 670] on input "2" at bounding box center [234, 662] width 39 height 16
drag, startPoint x: 218, startPoint y: 684, endPoint x: 209, endPoint y: 692, distance: 12.0
click at [215, 670] on input "2" at bounding box center [234, 662] width 39 height 16
type input "1"
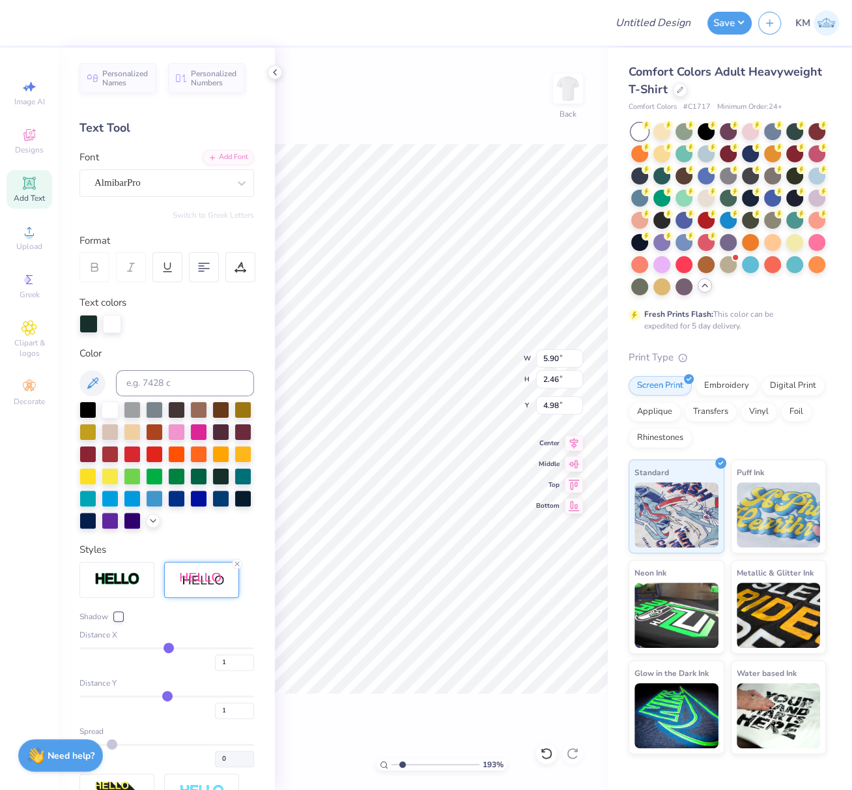
type input "1"
click at [576, 444] on icon at bounding box center [574, 441] width 18 height 16
type input "4.78"
click at [384, 763] on div "107 %" at bounding box center [442, 764] width 130 height 12
type input "1.07"
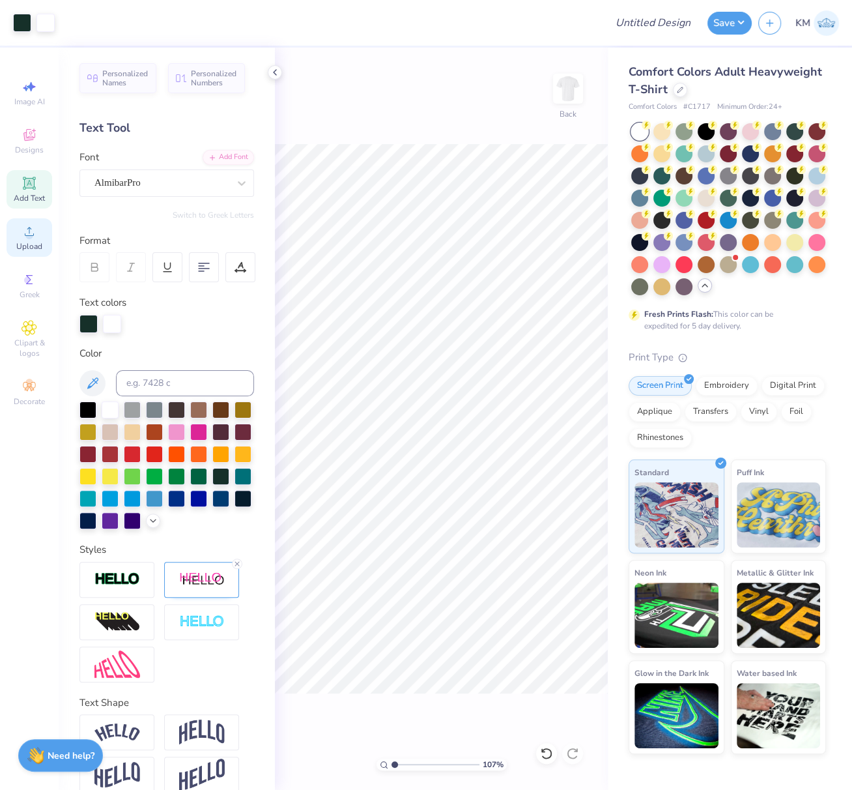
click at [27, 238] on circle at bounding box center [28, 235] width 7 height 7
type input "10.00"
type input "3.90"
type input "3.33"
drag, startPoint x: 543, startPoint y: 355, endPoint x: 561, endPoint y: 364, distance: 20.4
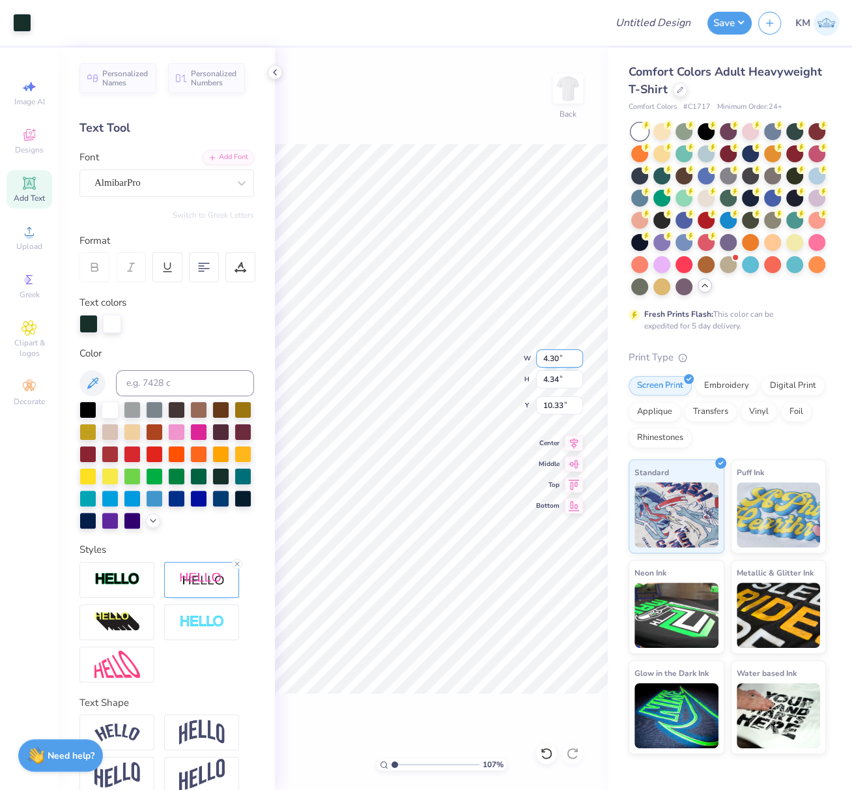
click at [561, 358] on input "4.30" at bounding box center [559, 358] width 47 height 18
drag, startPoint x: 556, startPoint y: 358, endPoint x: 543, endPoint y: 362, distance: 13.0
click at [545, 360] on input "4.30" at bounding box center [559, 358] width 47 height 18
click at [533, 365] on div "107 % Back W 4.30 4.30 " H 4.34 4.34 " Y 10.33 10.33 " Center Middle Top Bottom" at bounding box center [441, 419] width 333 height 742
drag, startPoint x: 555, startPoint y: 361, endPoint x: 545, endPoint y: 362, distance: 10.5
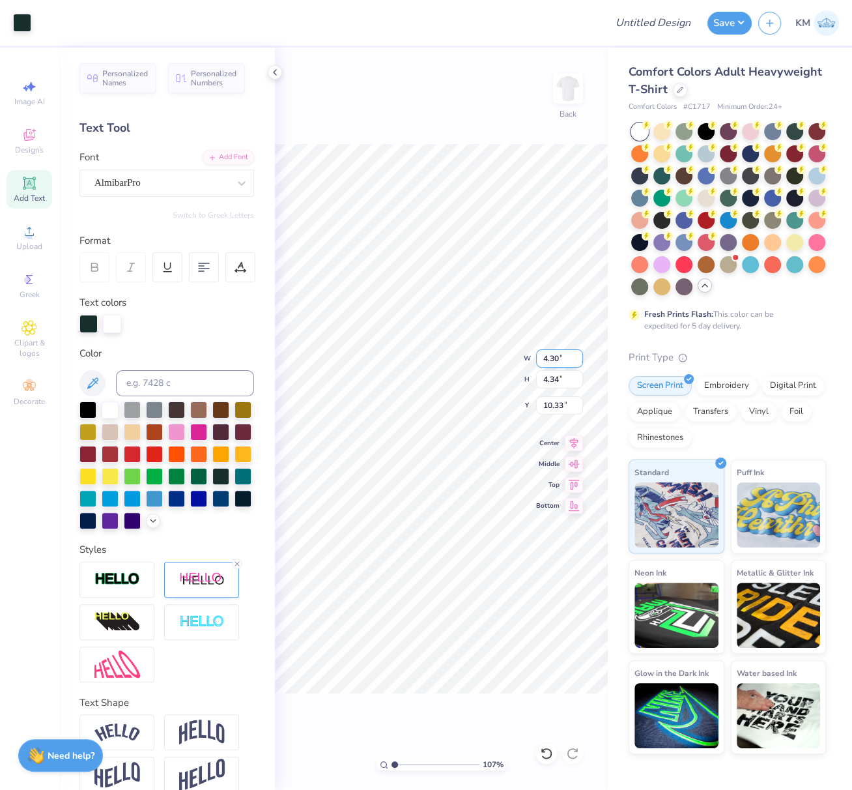
click at [539, 360] on input "4.30" at bounding box center [559, 358] width 47 height 18
drag, startPoint x: 550, startPoint y: 358, endPoint x: 536, endPoint y: 362, distance: 15.5
click at [536, 362] on input "4.30" at bounding box center [559, 358] width 47 height 18
paste input "1.9643"
type input "1.96"
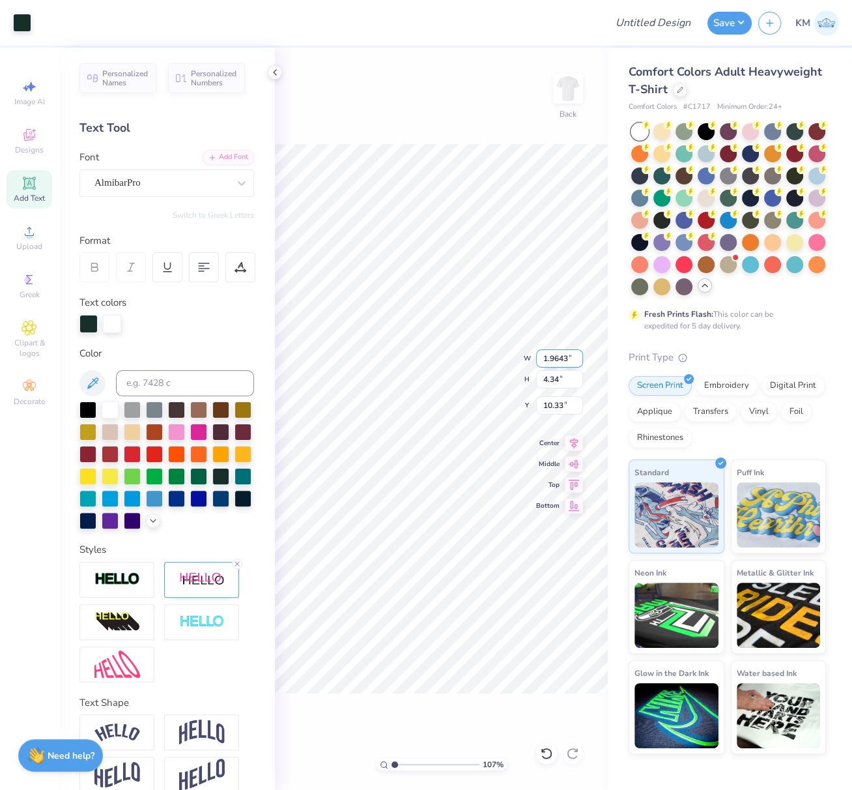
type input "1.98"
type input "3.33"
type input "10.00"
type input "2.58"
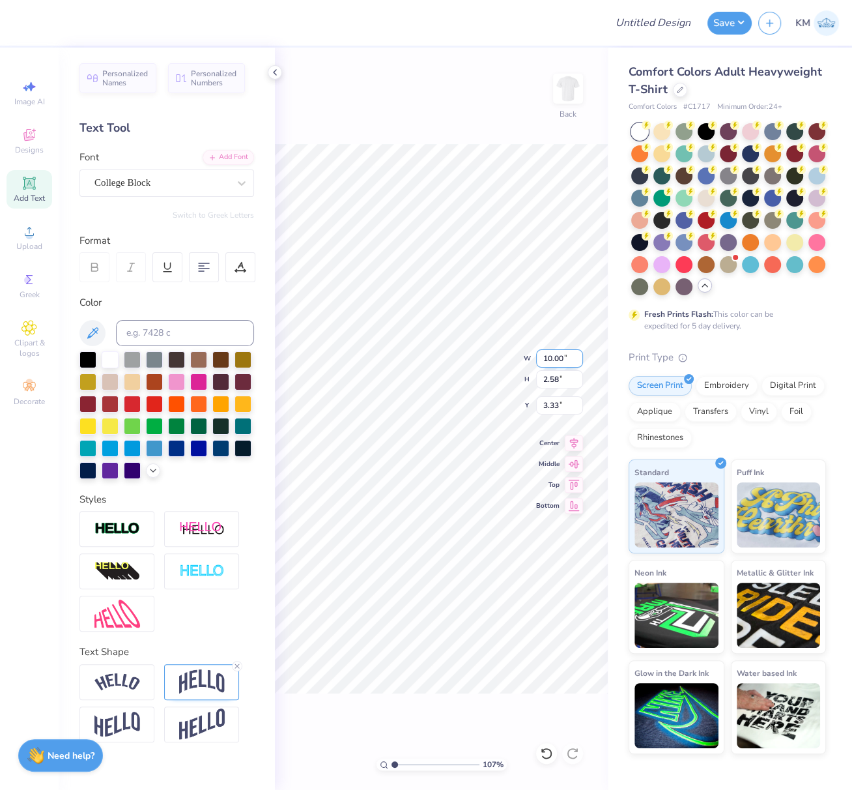
scroll to position [11, 1]
type input "1.96"
type input "1.98"
type input "10.00"
type input "2.58"
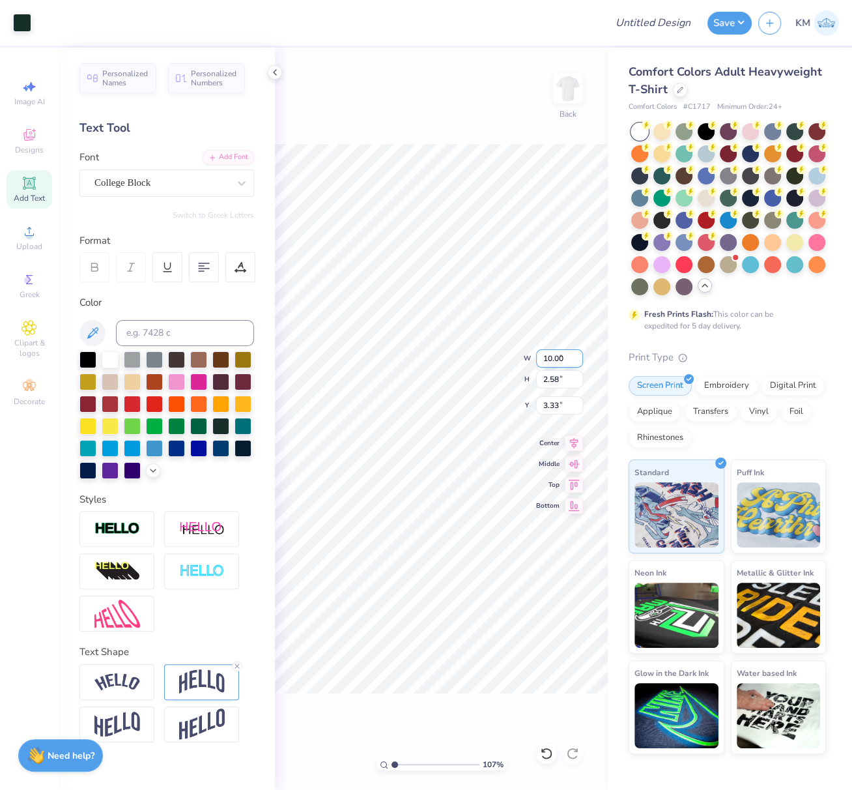
type input "1.96"
type input "1.98"
type input "10.00"
type input "2.58"
type textarea "PRE LAW"
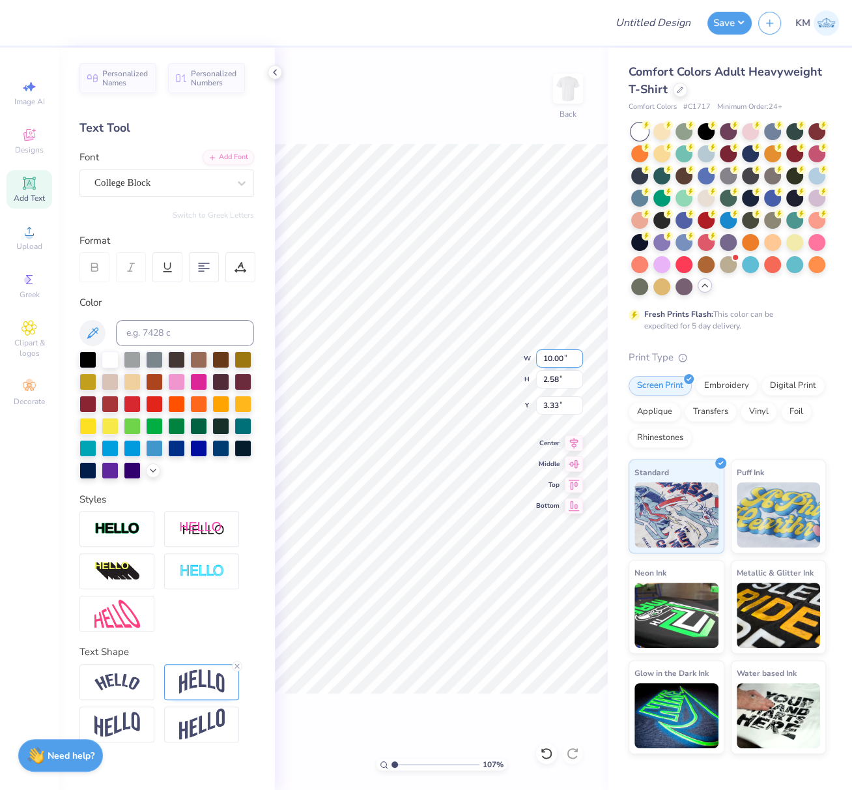
scroll to position [11, 3]
click at [575, 442] on icon at bounding box center [574, 441] width 18 height 16
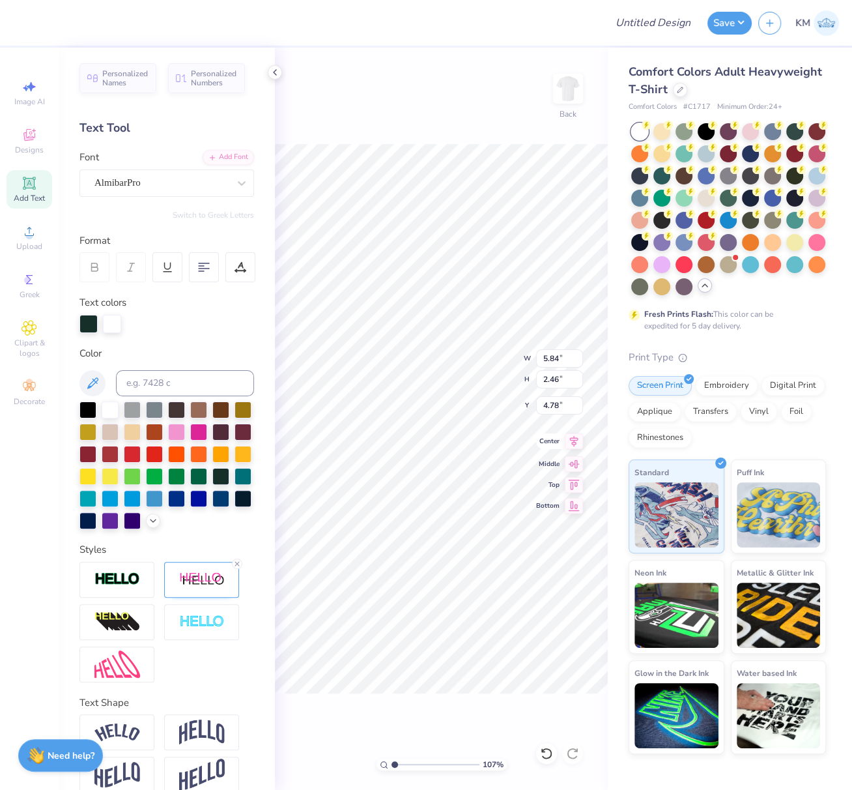
drag, startPoint x: 577, startPoint y: 440, endPoint x: 567, endPoint y: 440, distance: 9.1
click at [576, 441] on icon at bounding box center [574, 441] width 18 height 16
click at [646, 32] on input "Design Title" at bounding box center [669, 23] width 64 height 26
paste input "FPS239586"
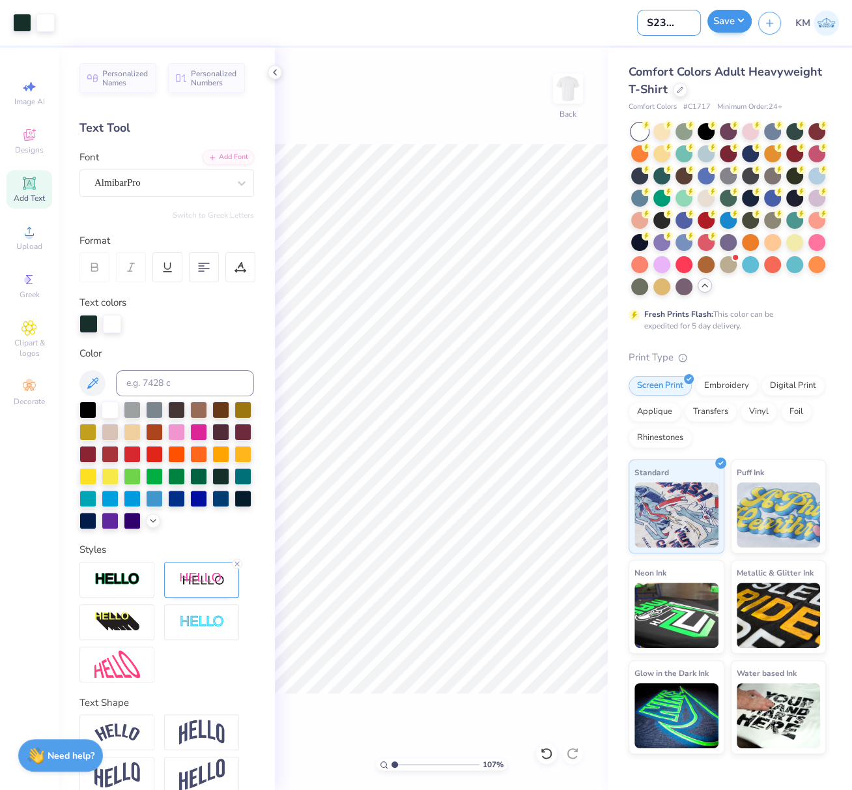
type input "FPS239586"
click at [730, 15] on button "Save" at bounding box center [729, 21] width 44 height 23
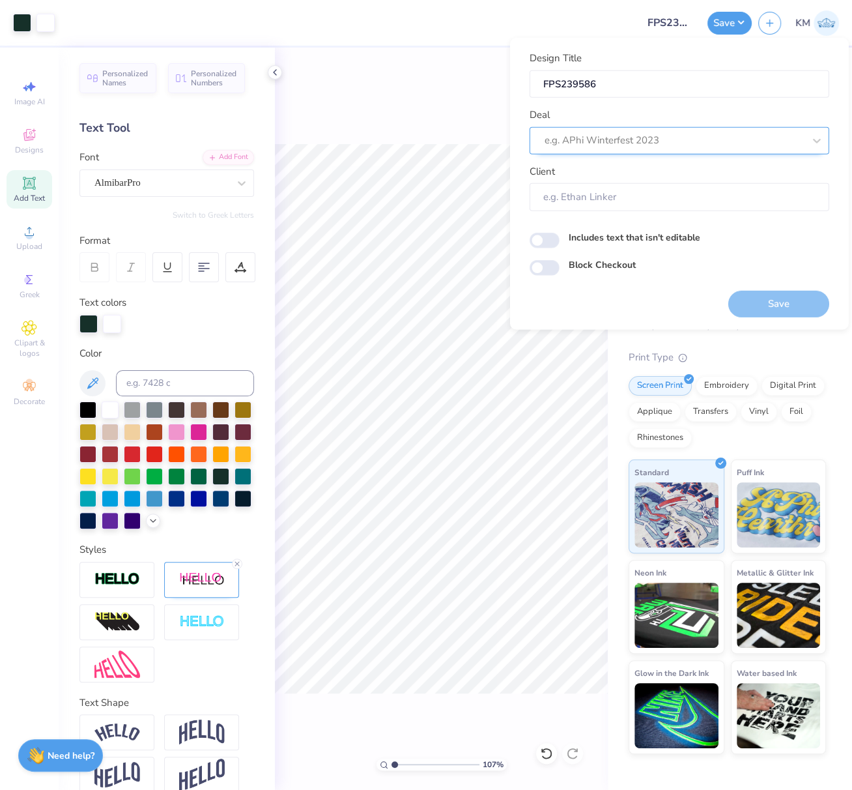
drag, startPoint x: 588, startPoint y: 144, endPoint x: 579, endPoint y: 152, distance: 12.0
click at [589, 144] on div at bounding box center [674, 141] width 259 height 18
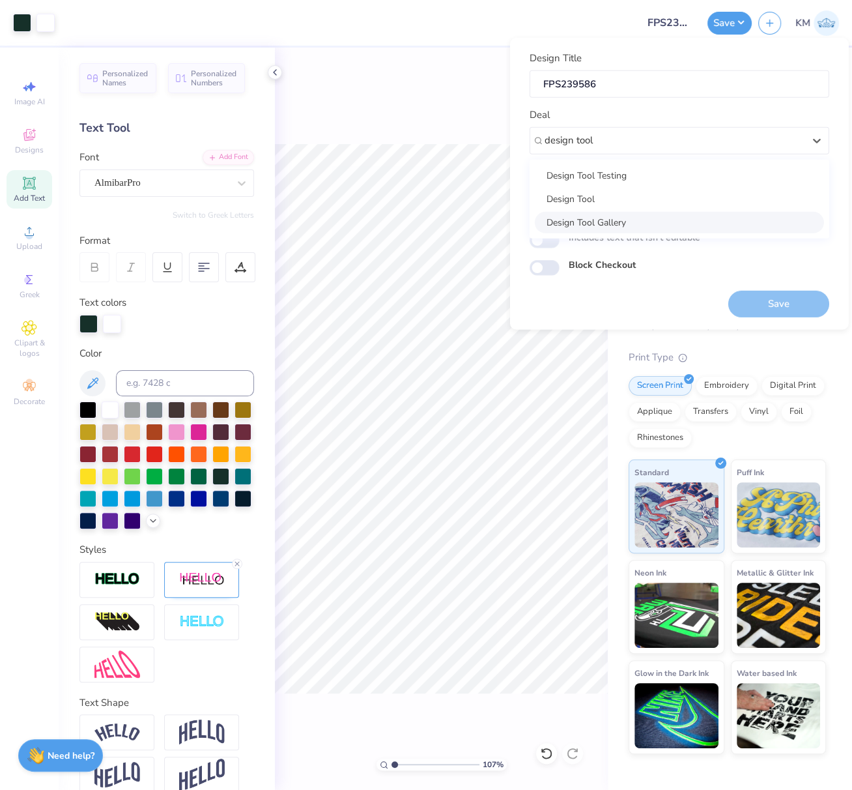
click at [616, 219] on div "Design Tool Gallery" at bounding box center [679, 221] width 289 height 21
type input "design tool"
type input "Design Tool Gallery User"
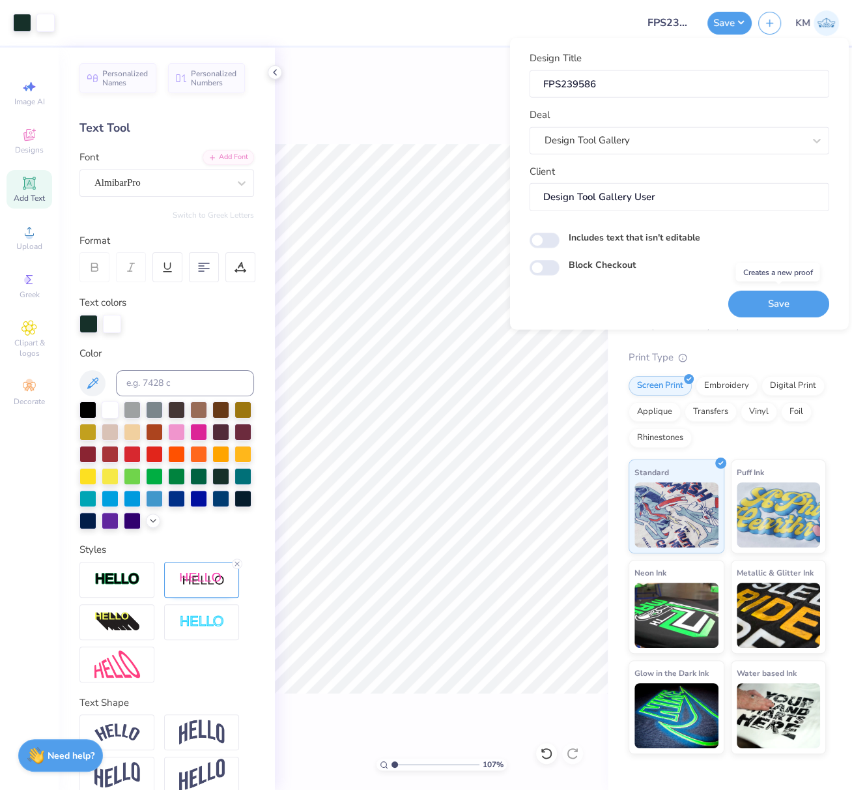
click at [788, 304] on button "Save" at bounding box center [778, 303] width 101 height 27
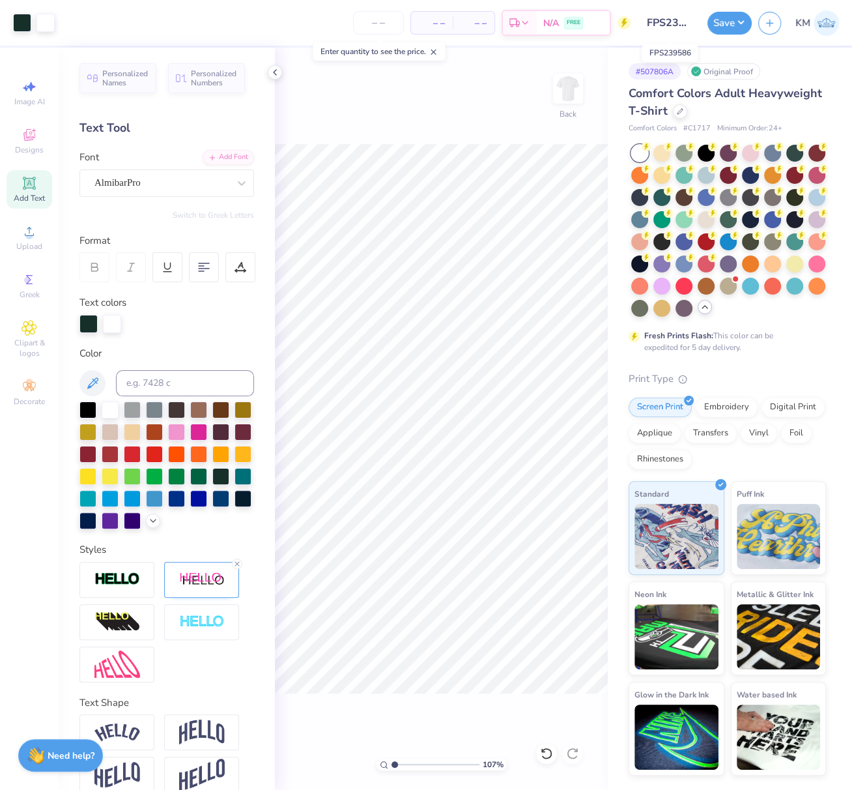
scroll to position [0, 12]
drag, startPoint x: 650, startPoint y: 25, endPoint x: 694, endPoint y: 27, distance: 44.3
click at [694, 27] on input "FPS239586" at bounding box center [669, 23] width 64 height 26
click at [681, 110] on icon at bounding box center [680, 110] width 7 height 7
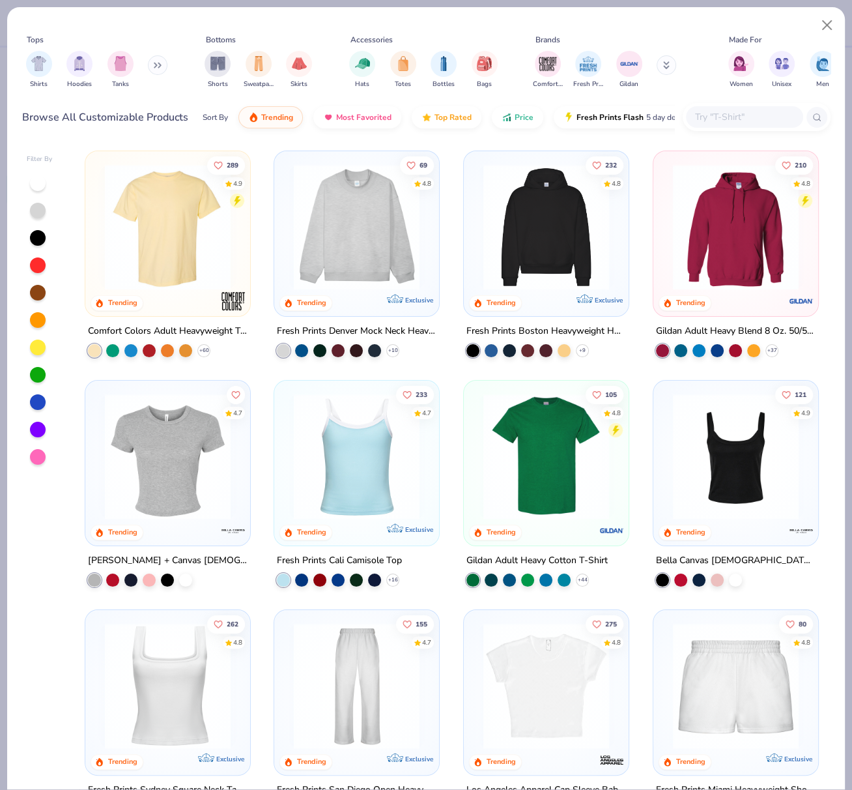
click at [144, 222] on img at bounding box center [167, 227] width 139 height 126
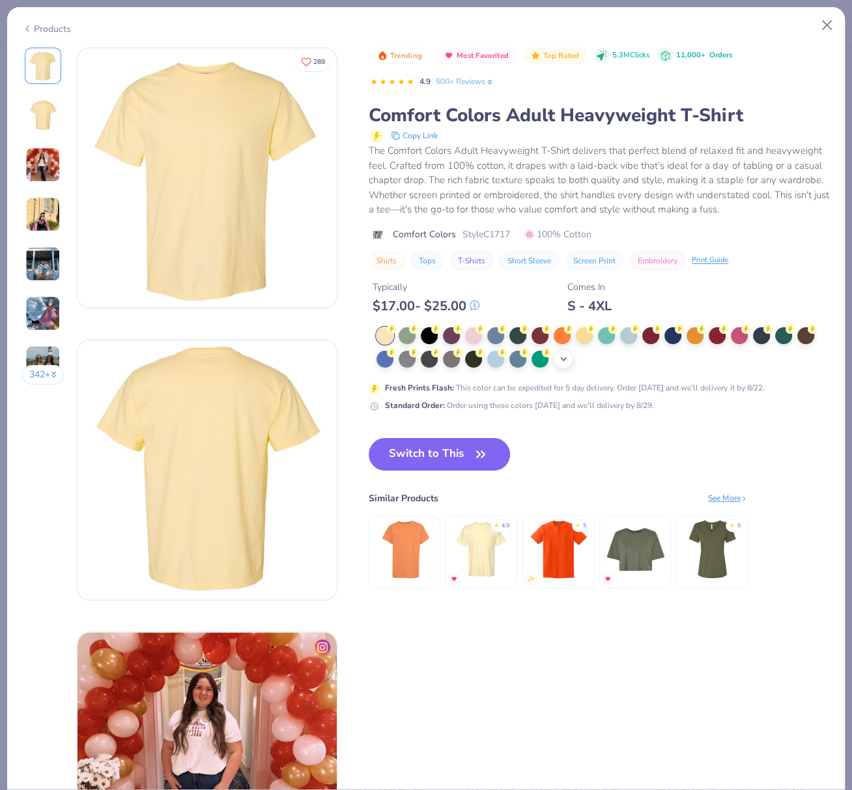
click at [563, 364] on icon at bounding box center [563, 359] width 10 height 10
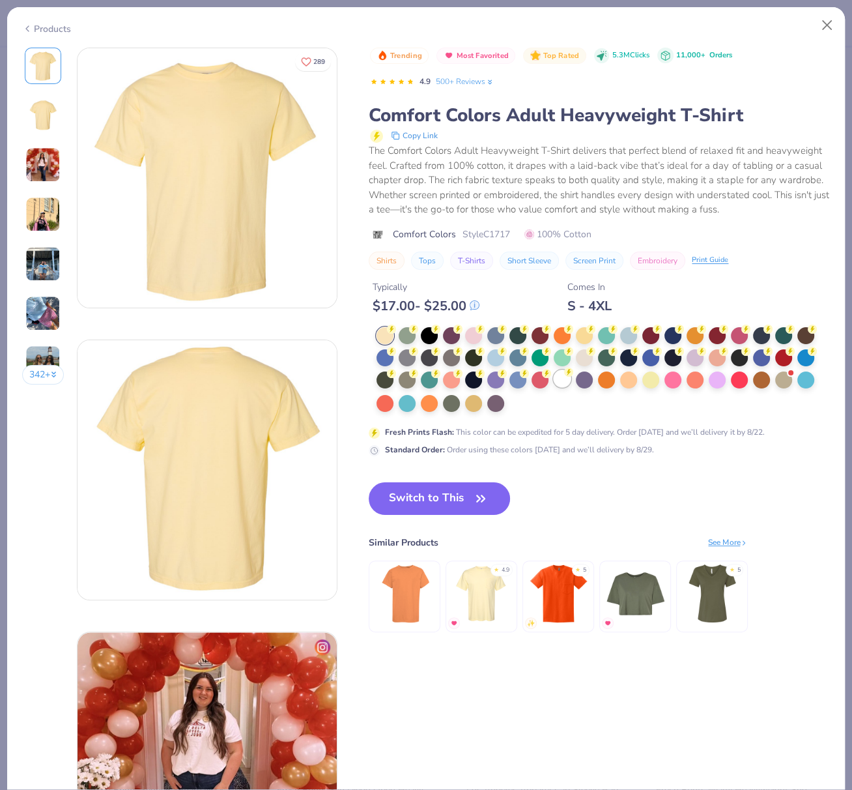
click at [564, 387] on div at bounding box center [562, 378] width 17 height 17
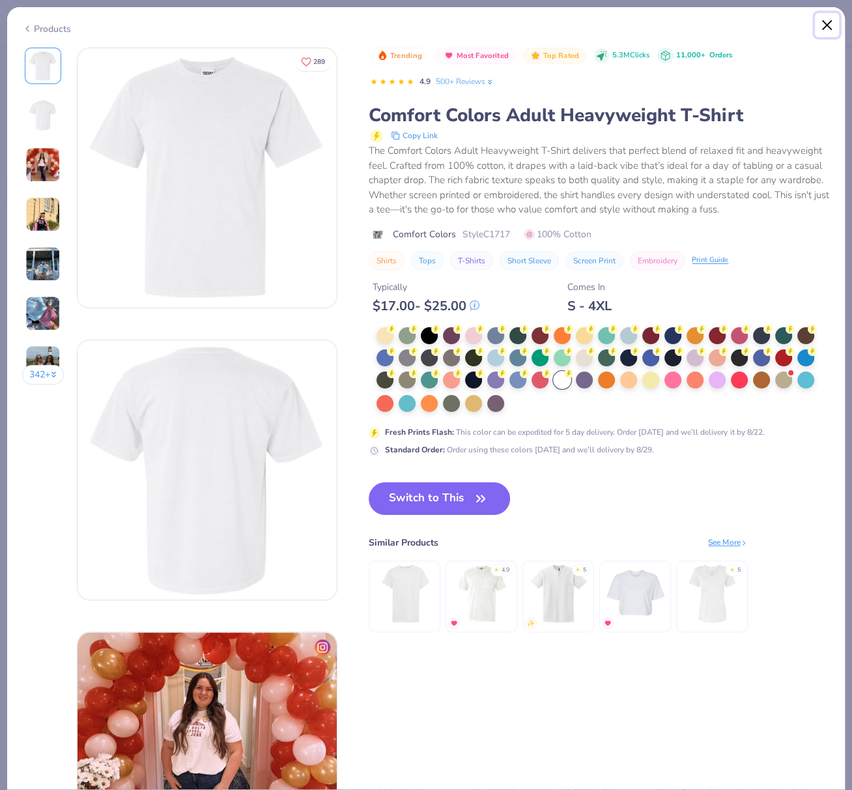
click at [828, 23] on button "Close" at bounding box center [827, 25] width 25 height 25
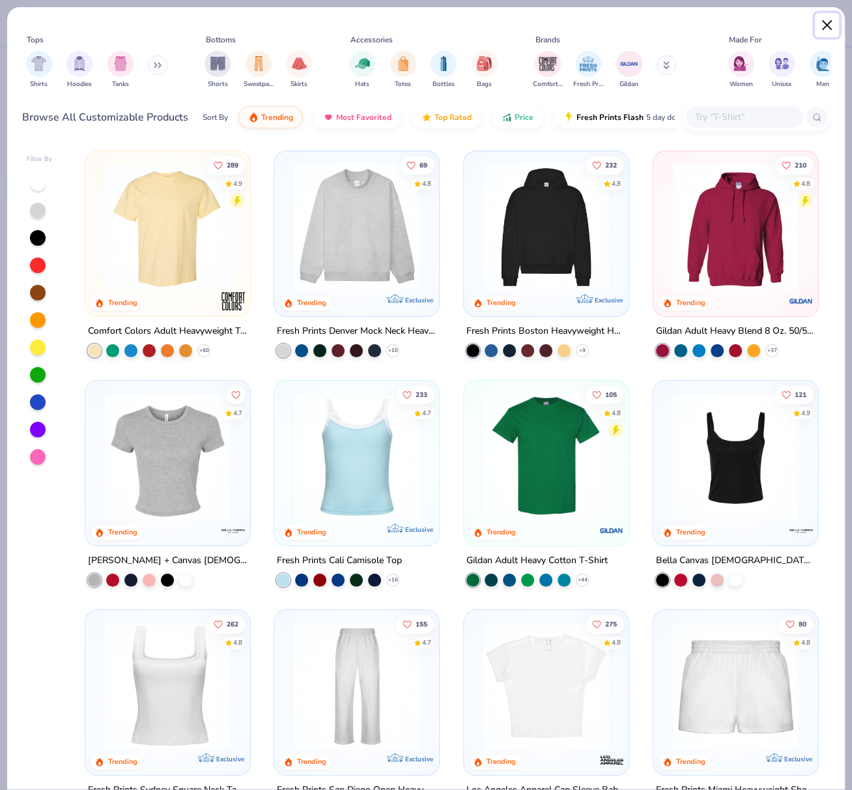
click at [829, 24] on button "Close" at bounding box center [827, 25] width 25 height 25
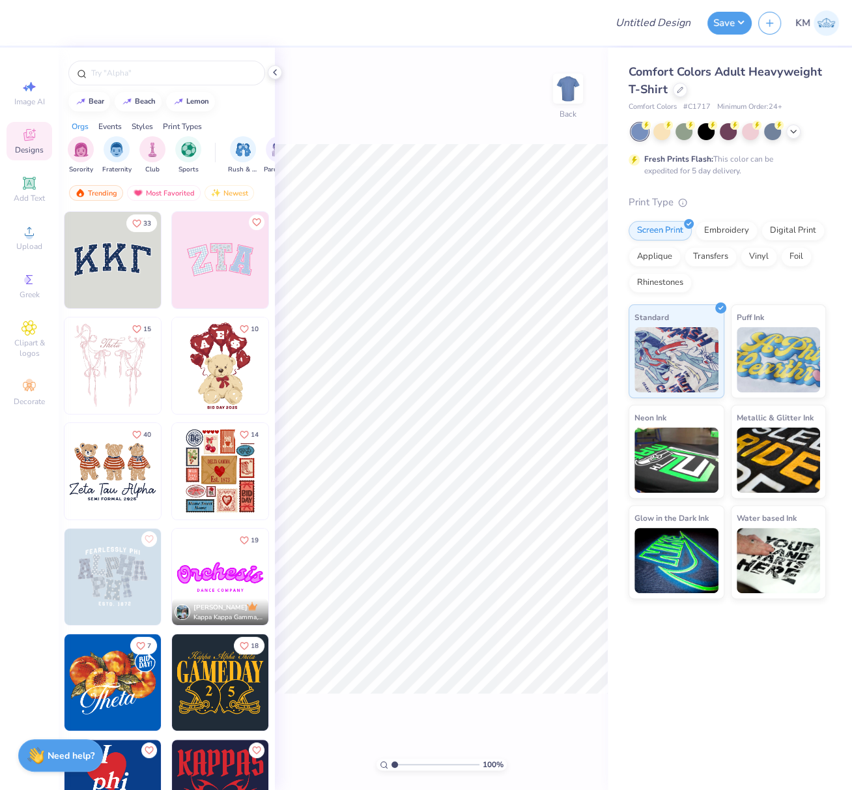
click at [680, 93] on div at bounding box center [680, 90] width 14 height 14
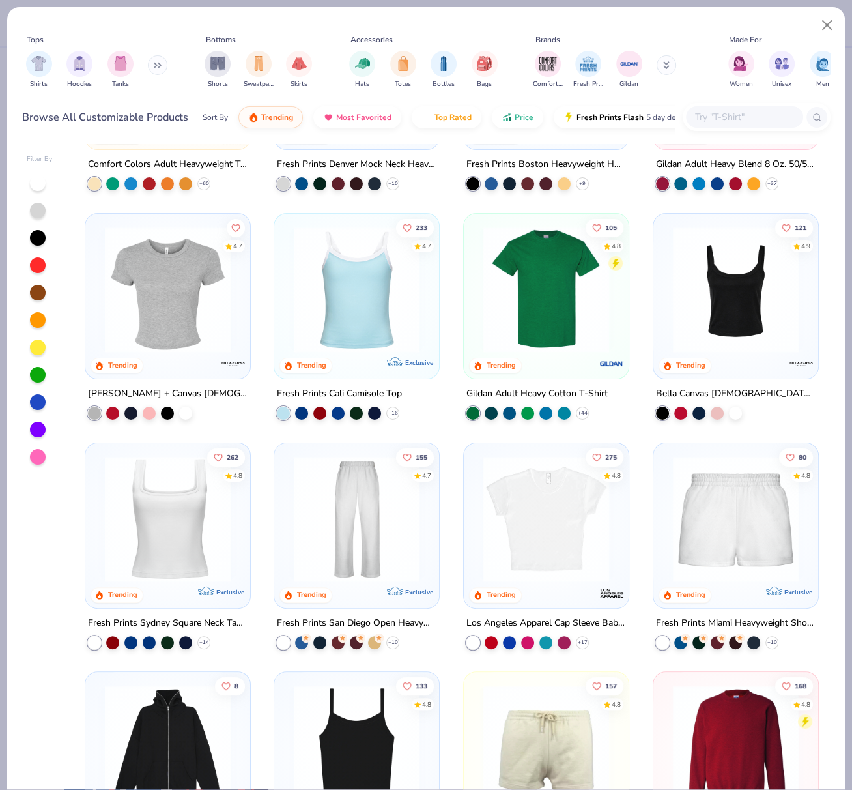
scroll to position [177, 0]
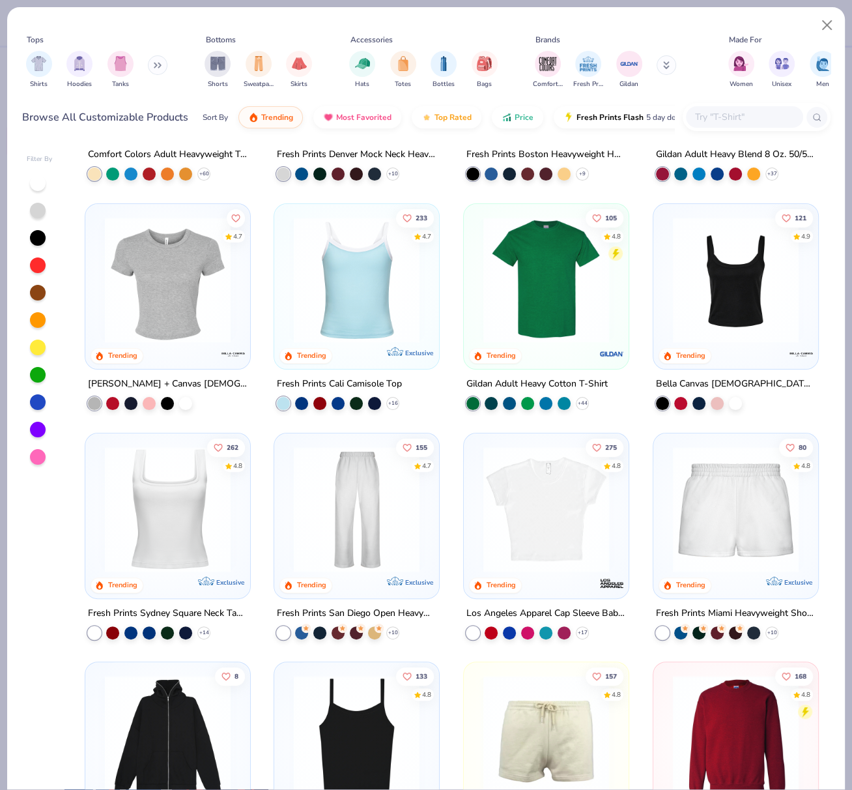
click at [149, 305] on img at bounding box center [167, 280] width 139 height 126
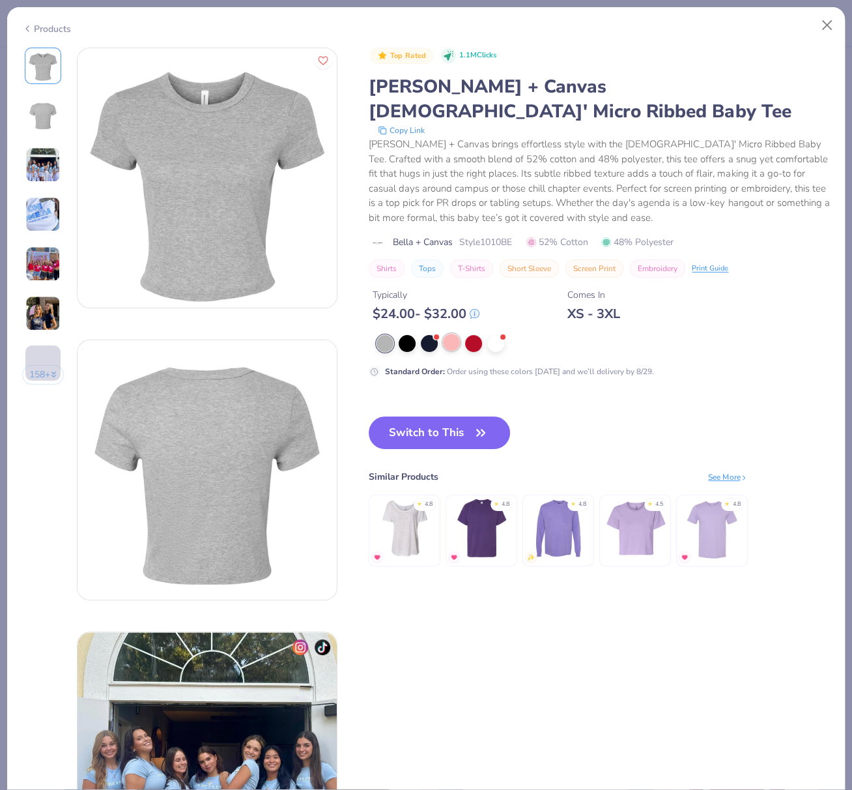
click at [454, 334] on div at bounding box center [451, 342] width 17 height 17
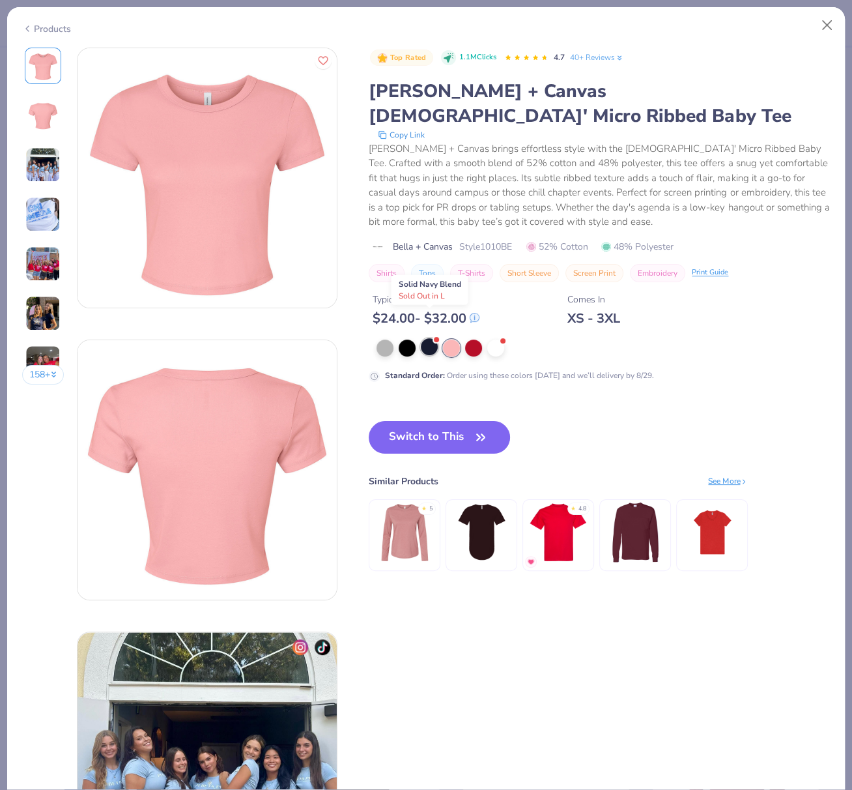
click at [429, 338] on div at bounding box center [429, 346] width 17 height 17
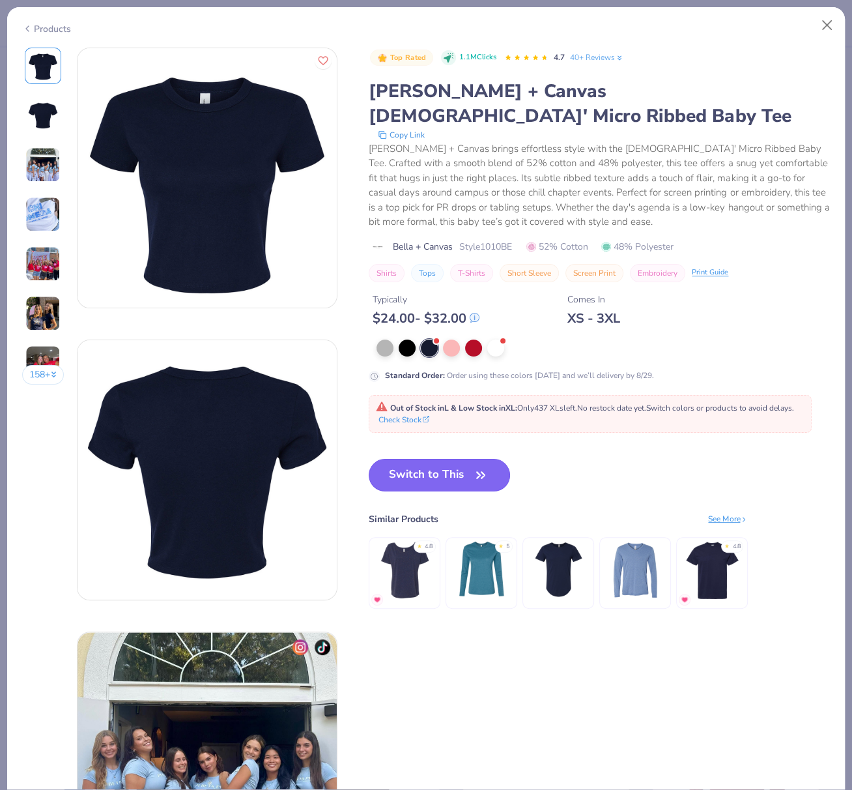
drag, startPoint x: 446, startPoint y: 454, endPoint x: 464, endPoint y: 447, distance: 20.2
click at [446, 459] on button "Switch to This" at bounding box center [439, 475] width 141 height 33
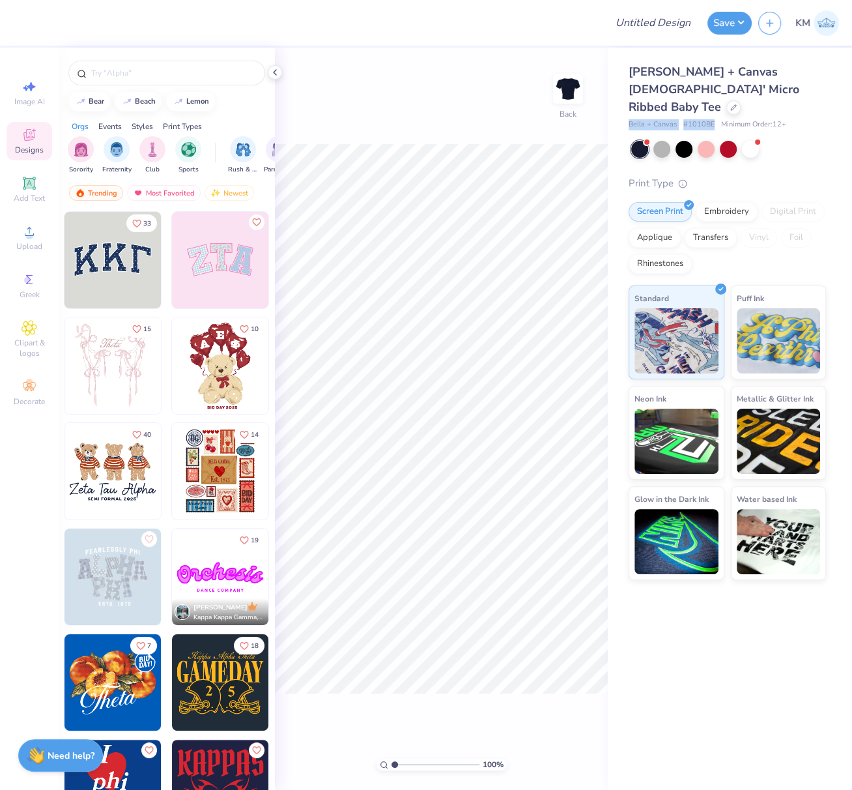
drag, startPoint x: 627, startPoint y: 107, endPoint x: 713, endPoint y: 106, distance: 86.0
click at [712, 107] on div "Bella + Canvas [DEMOGRAPHIC_DATA]' Micro Ribbed Baby Tee Bella + Canvas # 1010B…" at bounding box center [730, 314] width 244 height 532
copy div "Bella + Canvas # 1010BE"
